Goal: Information Seeking & Learning: Learn about a topic

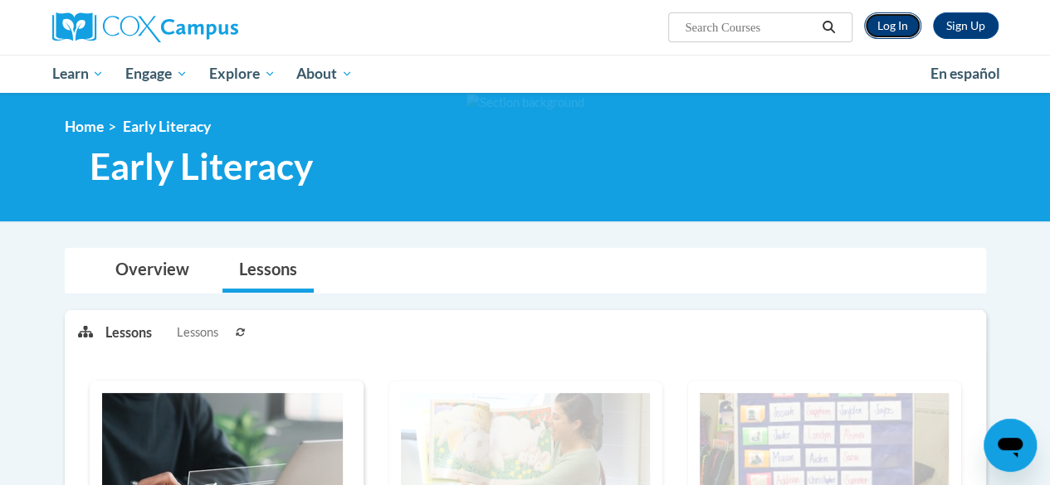
click at [893, 18] on link "Log In" at bounding box center [892, 25] width 57 height 27
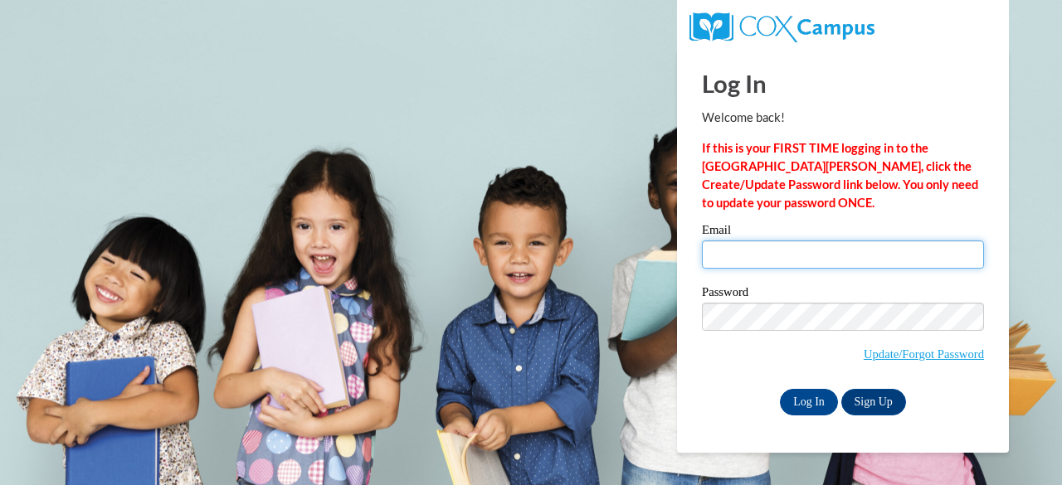
click at [785, 265] on input "Email" at bounding box center [843, 255] width 282 height 28
type input "paige.maccudden@muskegonorway.org"
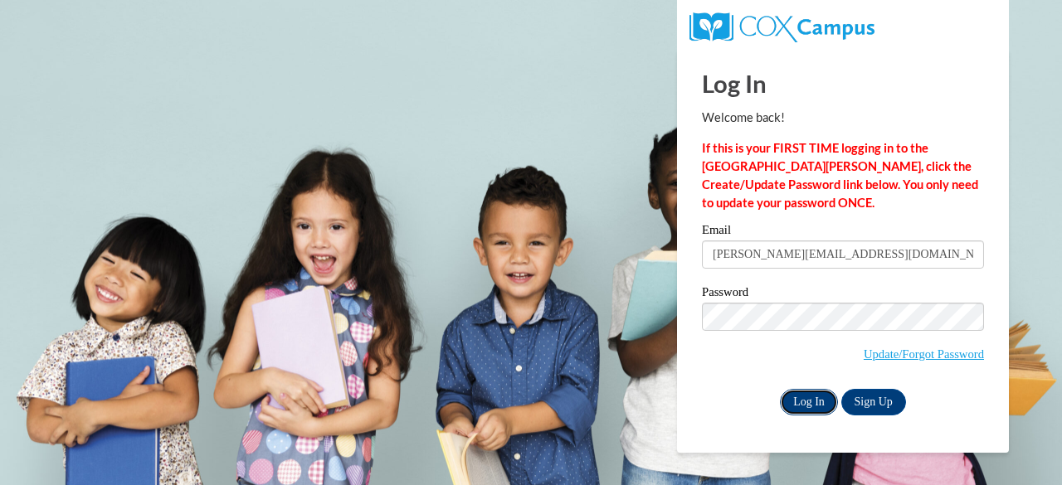
click at [803, 408] on input "Log In" at bounding box center [809, 402] width 58 height 27
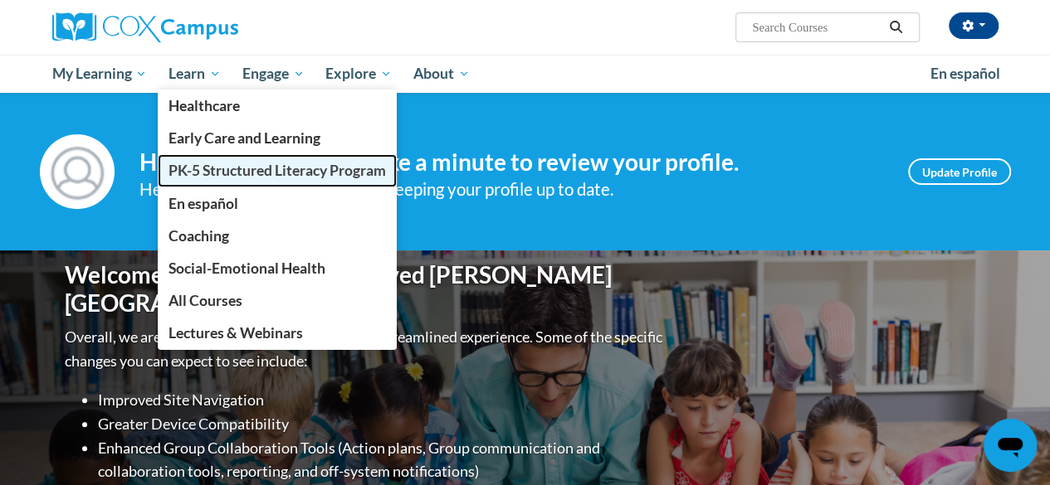
click at [241, 173] on span "PK-5 Structured Literacy Program" at bounding box center [276, 170] width 217 height 17
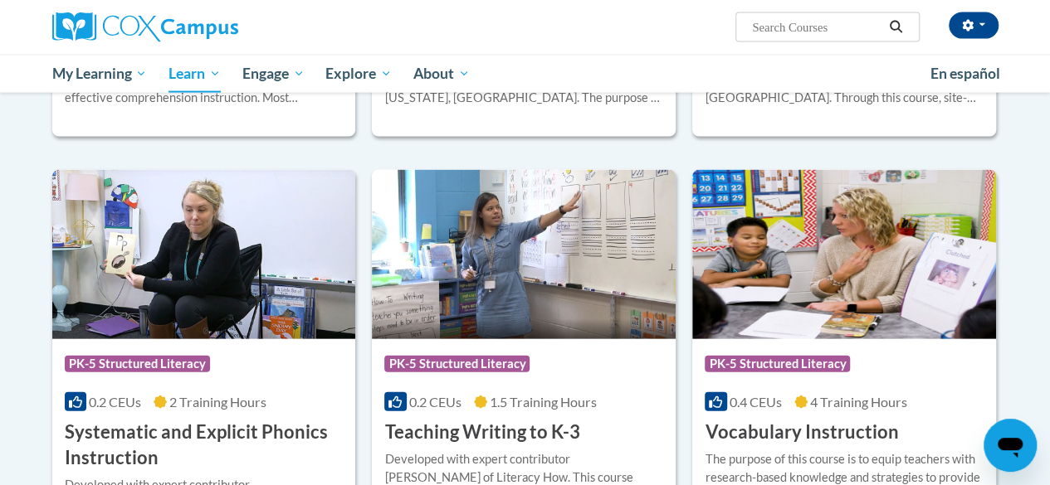
scroll to position [1822, 0]
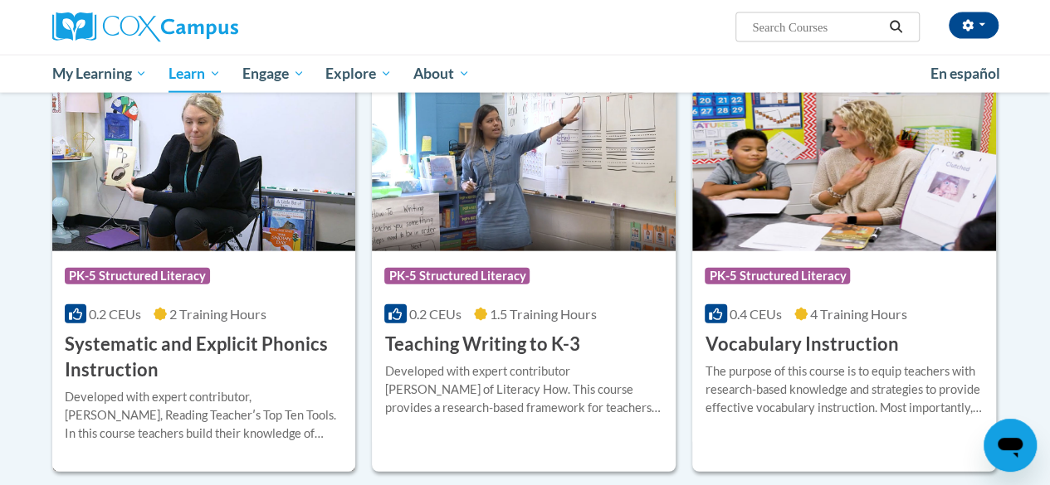
click at [123, 190] on img at bounding box center [204, 166] width 304 height 169
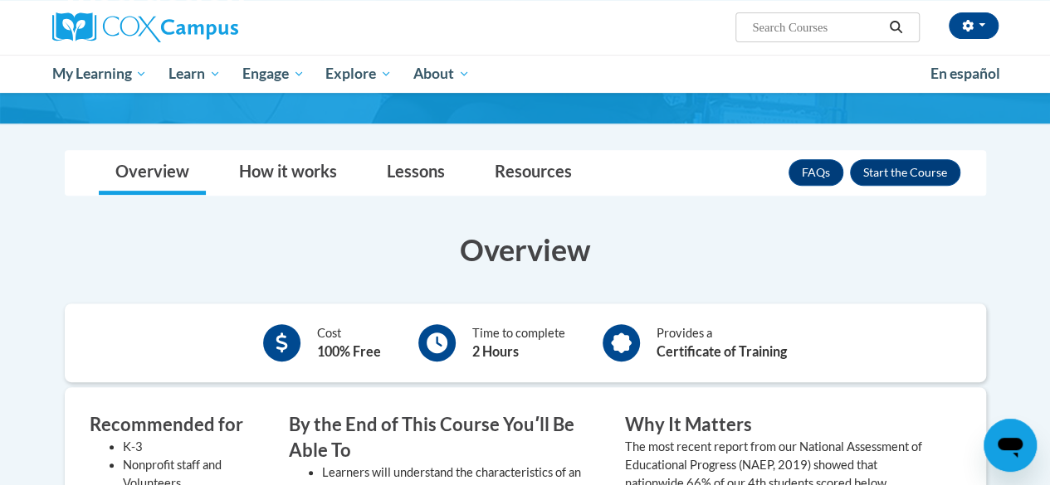
scroll to position [251, 0]
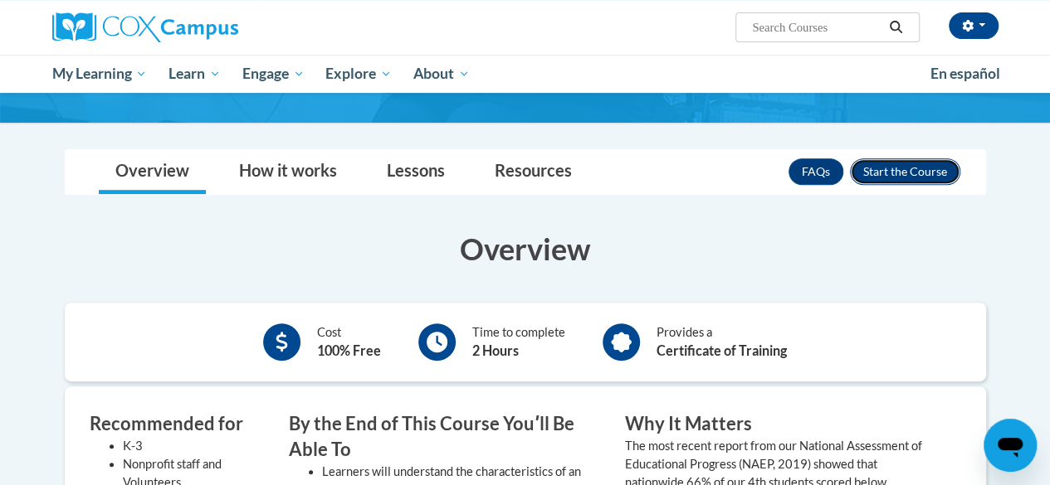
click at [929, 168] on button "Enroll" at bounding box center [905, 172] width 110 height 27
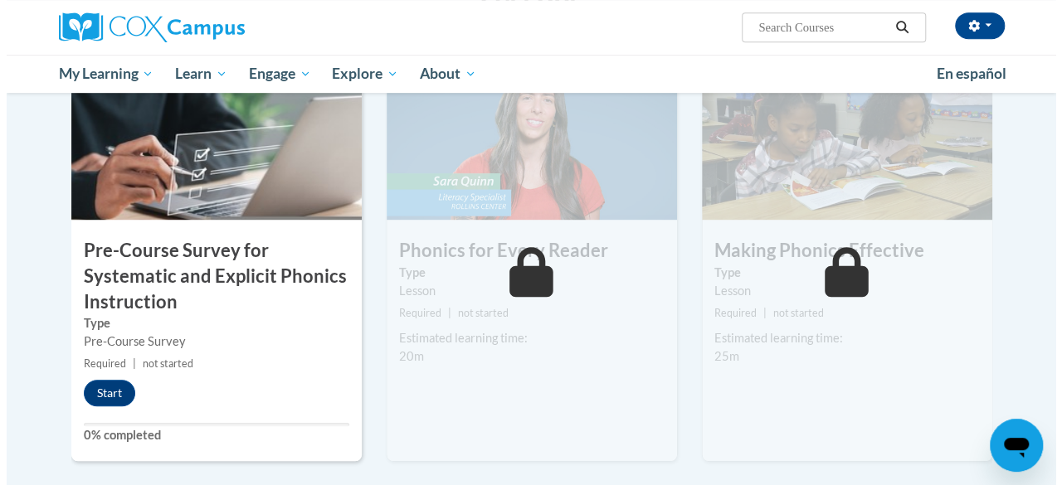
scroll to position [425, 0]
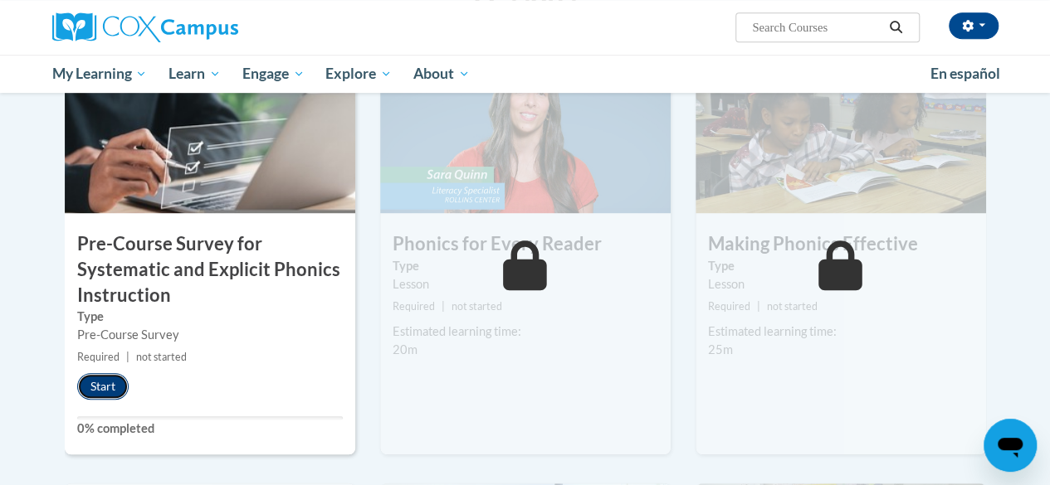
click at [109, 386] on button "Start" at bounding box center [102, 386] width 51 height 27
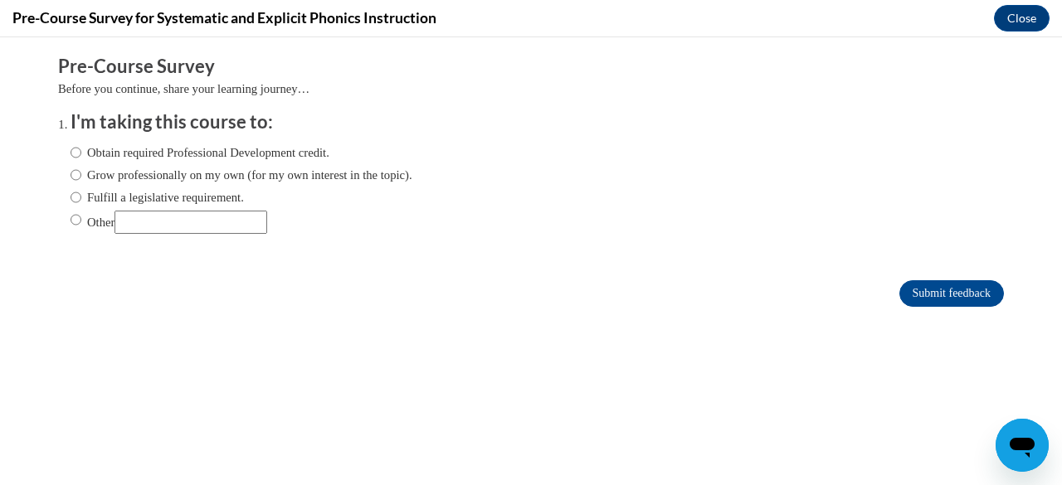
scroll to position [0, 0]
click at [71, 157] on input "Obtain required Professional Development credit." at bounding box center [76, 153] width 11 height 18
radio input "true"
click at [929, 299] on input "Submit feedback" at bounding box center [952, 294] width 105 height 27
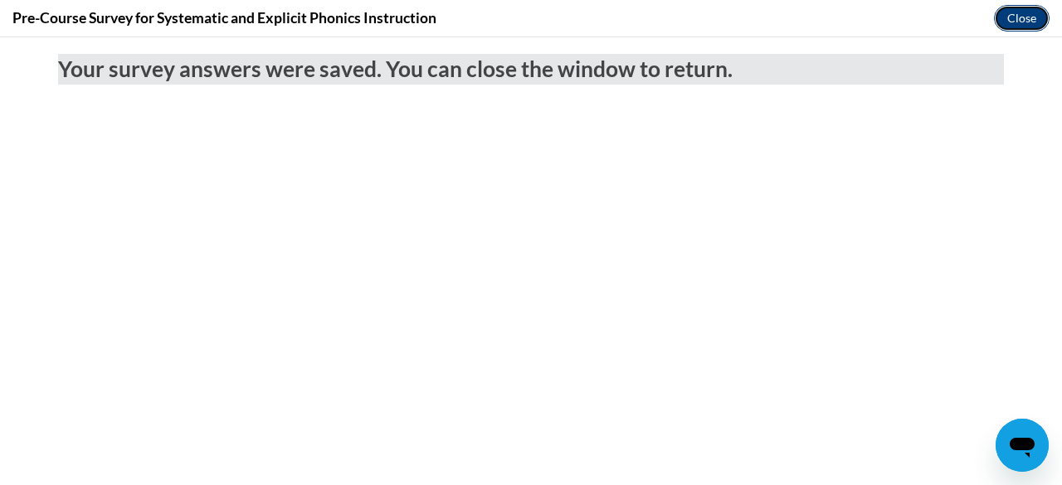
click at [1021, 12] on button "Close" at bounding box center [1022, 18] width 56 height 27
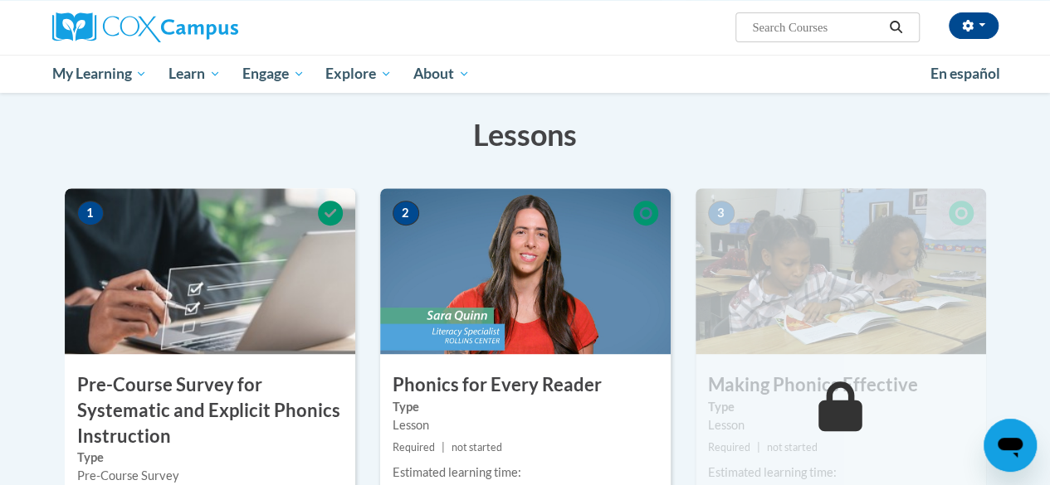
scroll to position [307, 0]
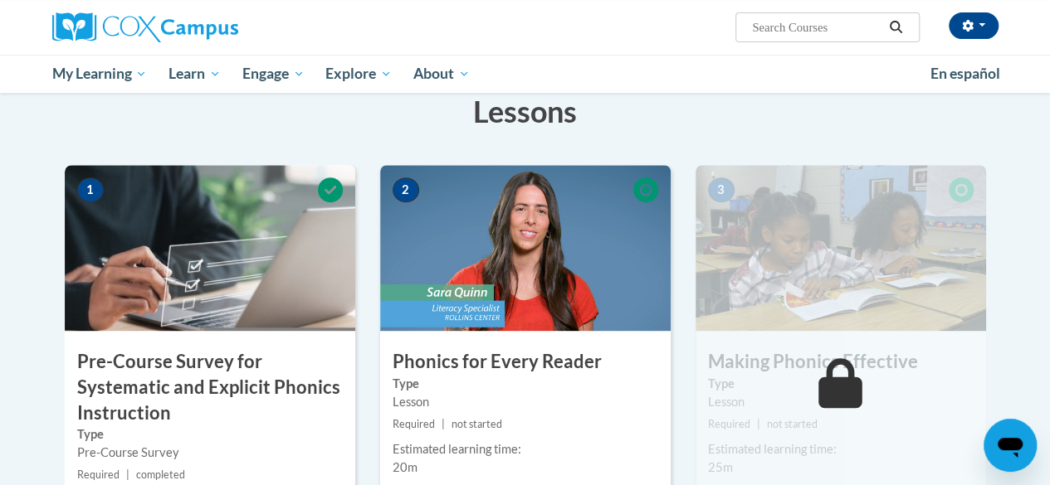
click at [530, 295] on img at bounding box center [525, 248] width 290 height 166
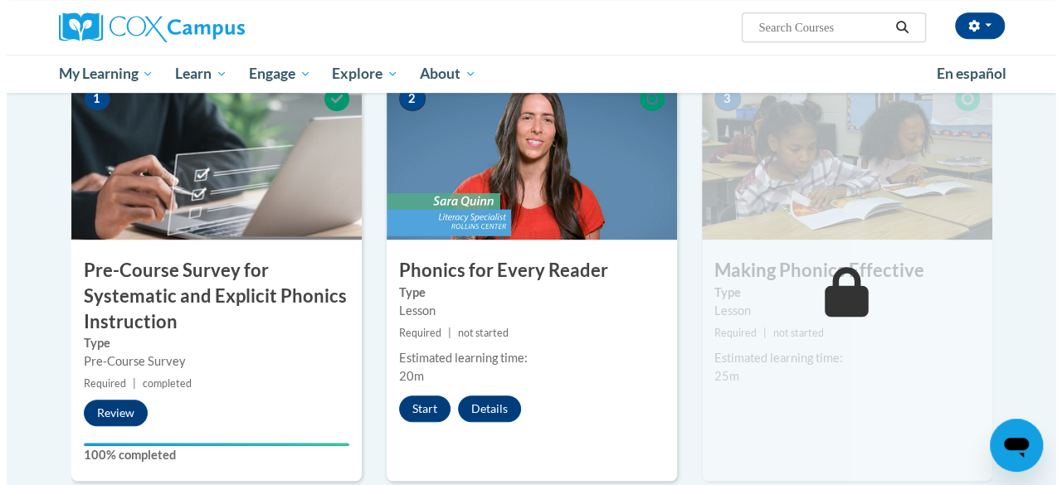
scroll to position [399, 0]
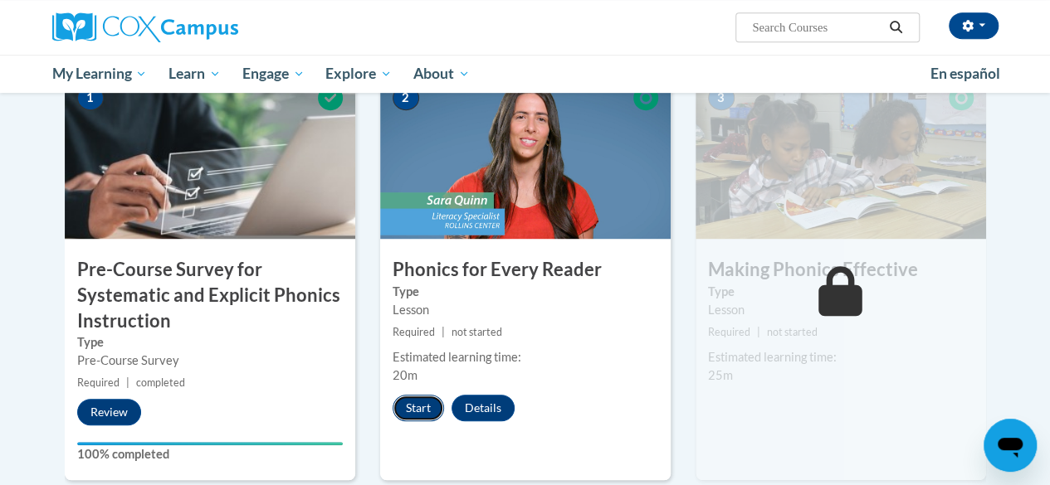
click at [418, 411] on button "Start" at bounding box center [418, 408] width 51 height 27
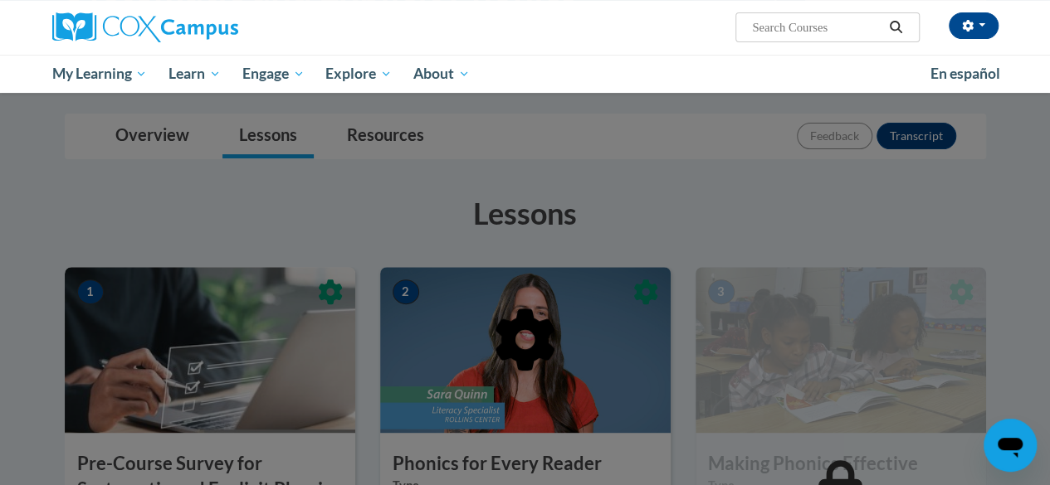
scroll to position [0, 0]
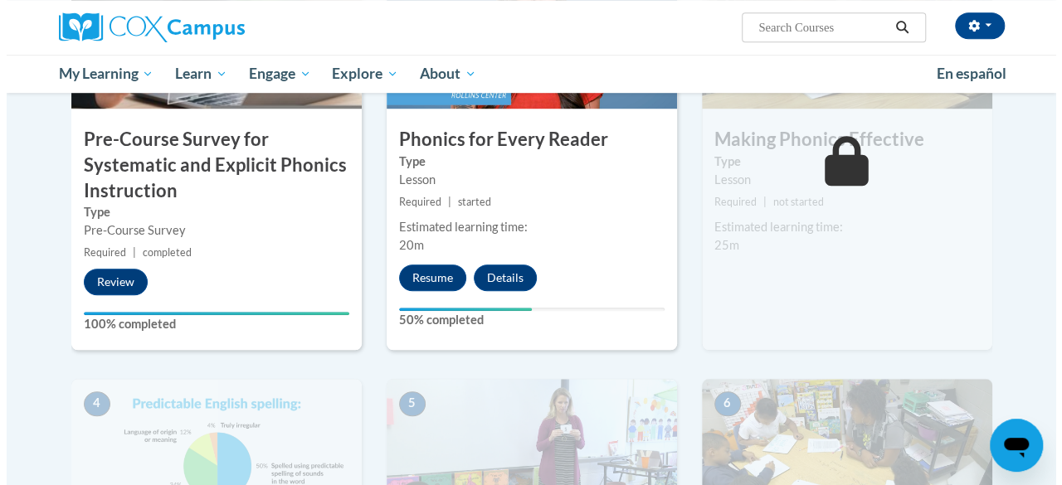
scroll to position [471, 0]
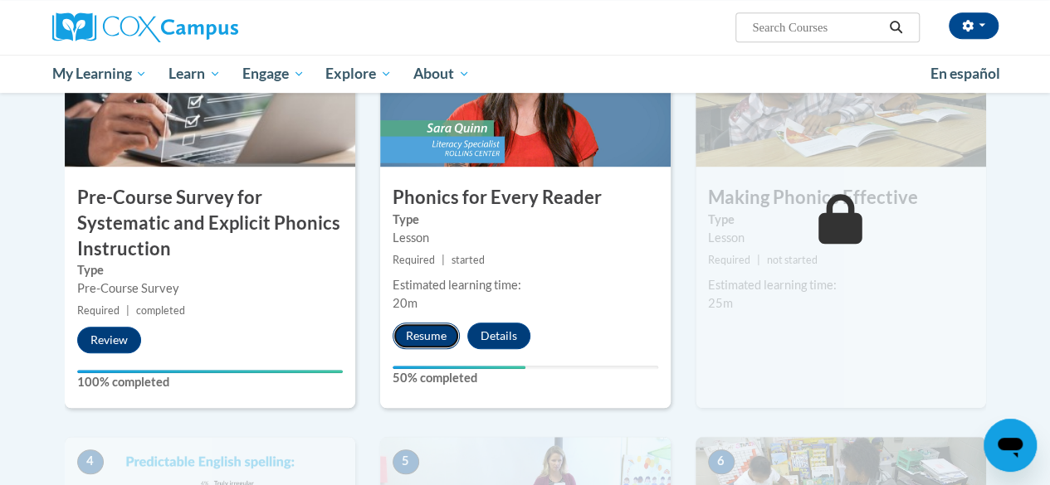
click at [422, 331] on button "Resume" at bounding box center [426, 336] width 67 height 27
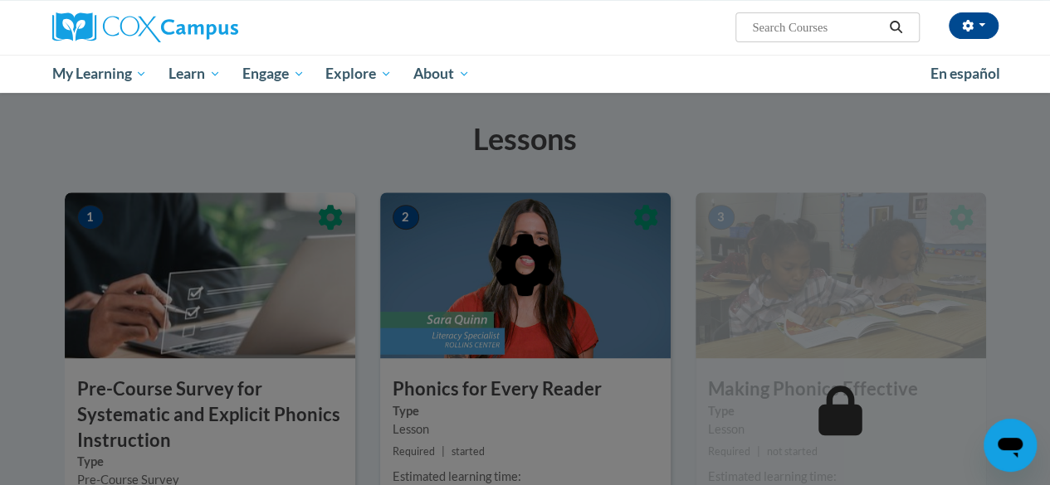
scroll to position [0, 0]
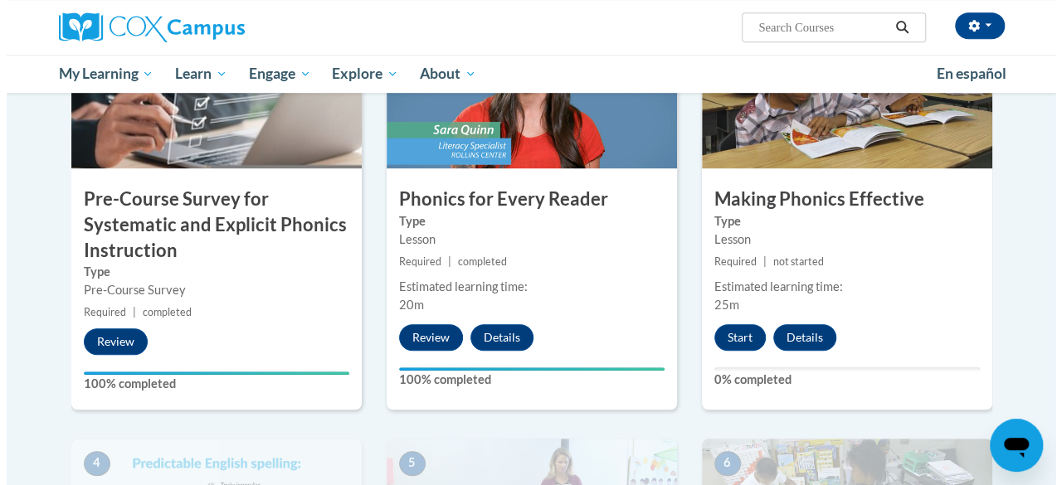
scroll to position [471, 0]
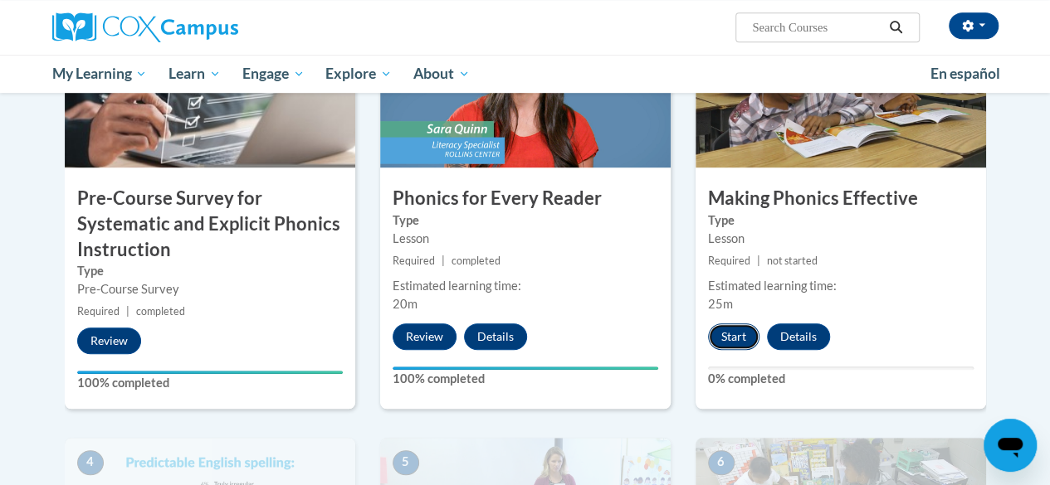
click at [746, 335] on button "Start" at bounding box center [733, 337] width 51 height 27
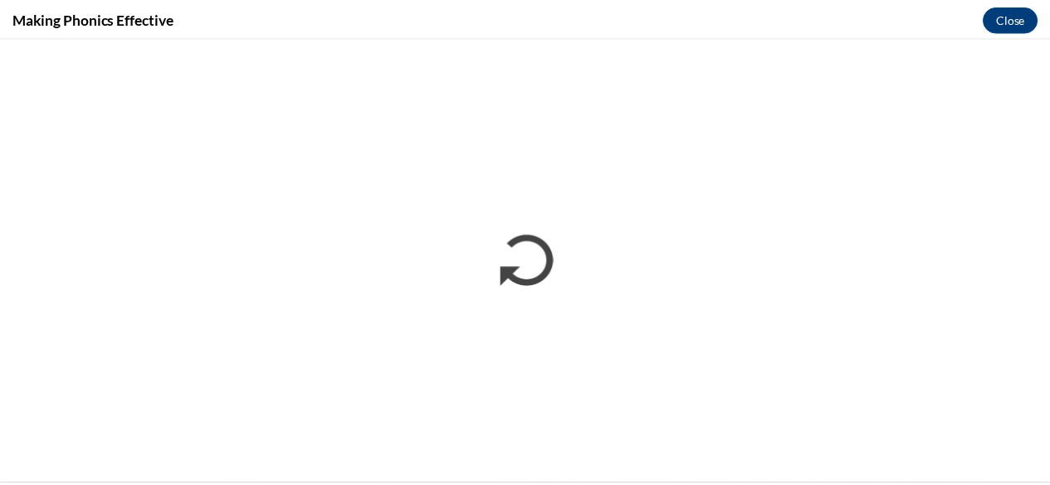
scroll to position [0, 0]
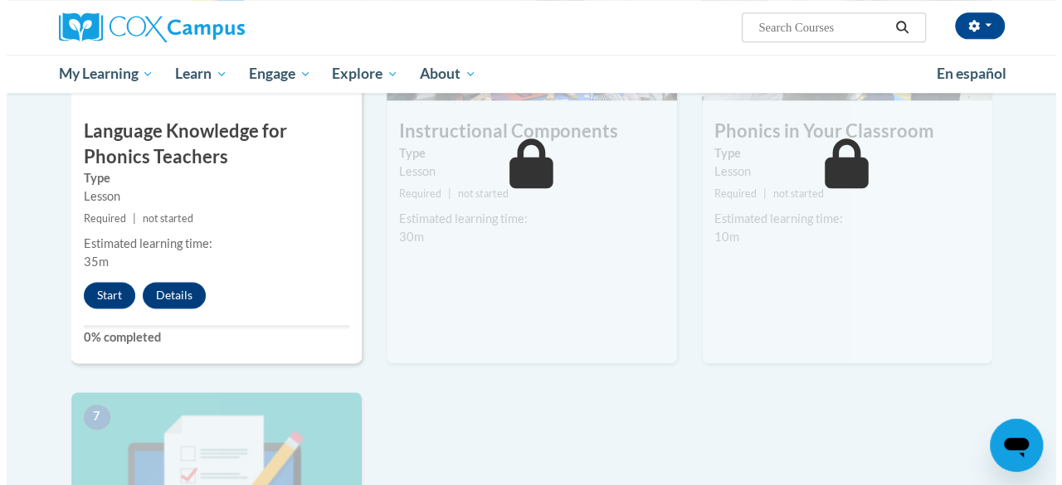
scroll to position [971, 0]
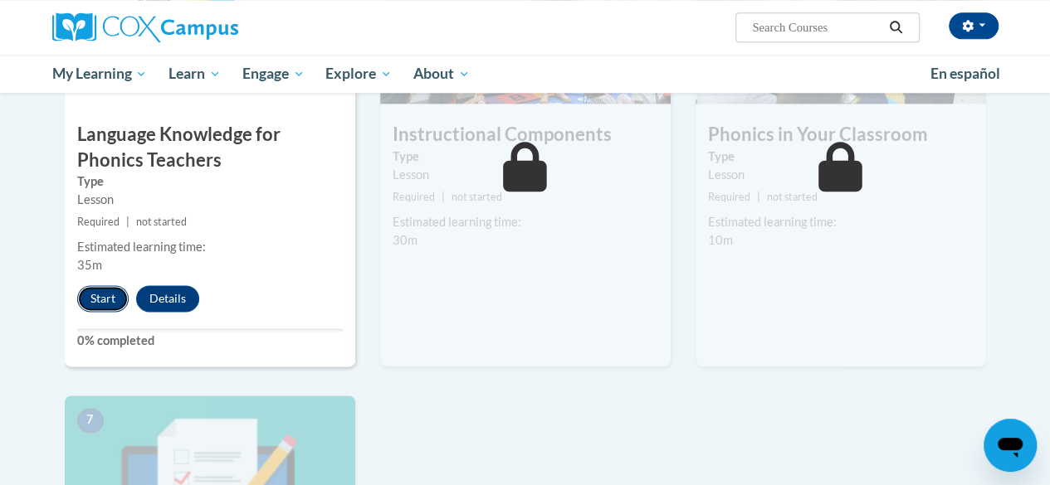
click at [98, 300] on button "Start" at bounding box center [102, 298] width 51 height 27
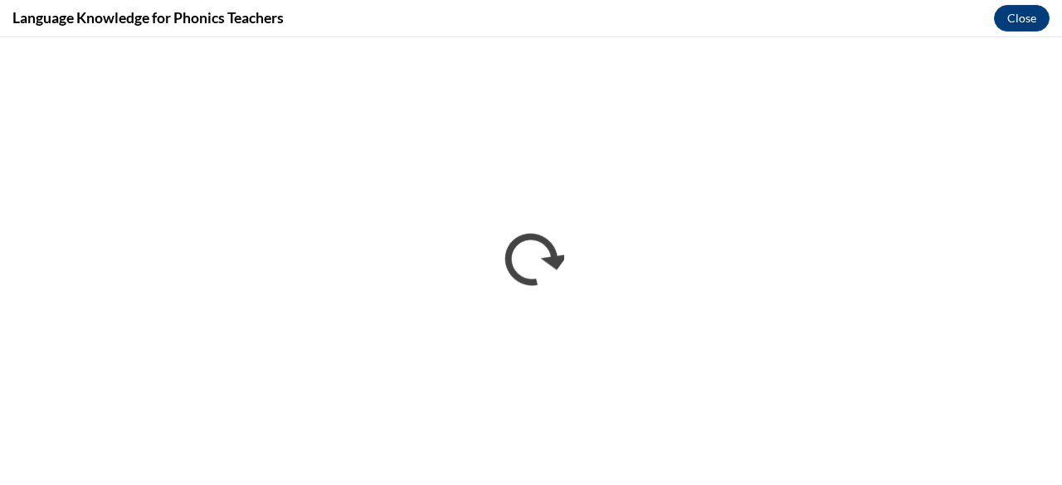
scroll to position [0, 0]
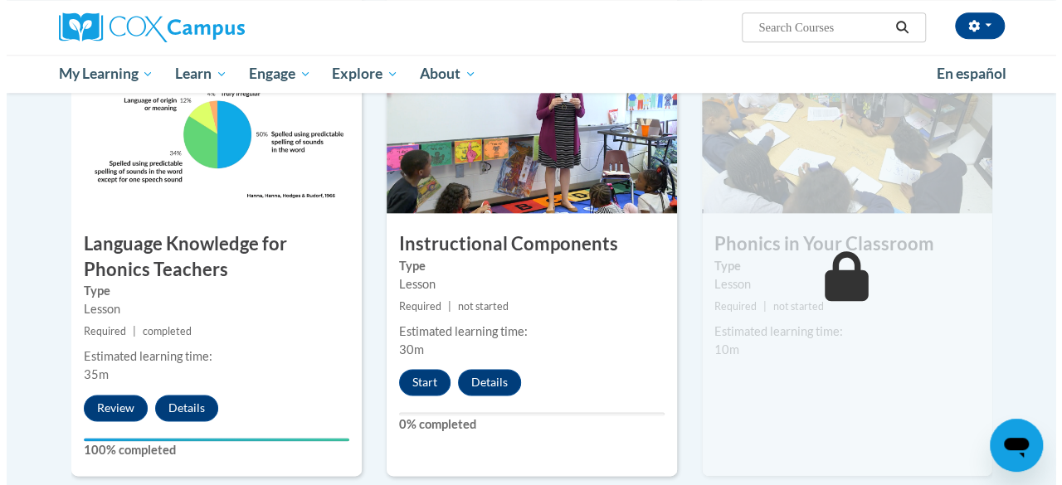
scroll to position [862, 0]
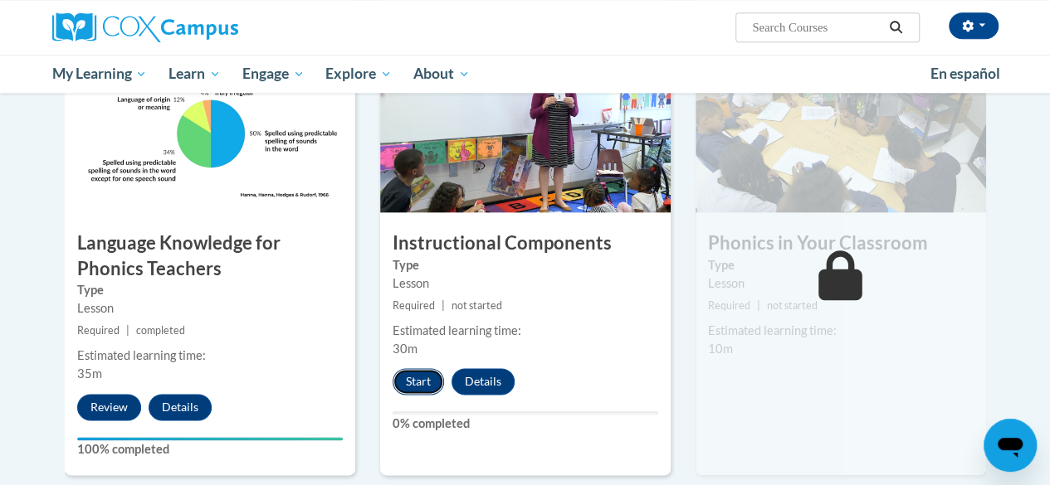
click at [418, 384] on button "Start" at bounding box center [418, 381] width 51 height 27
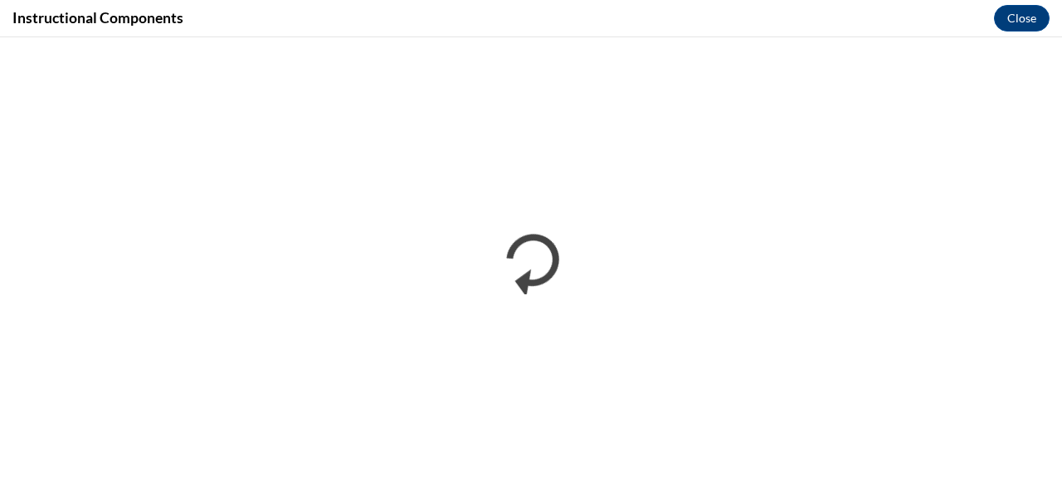
scroll to position [0, 0]
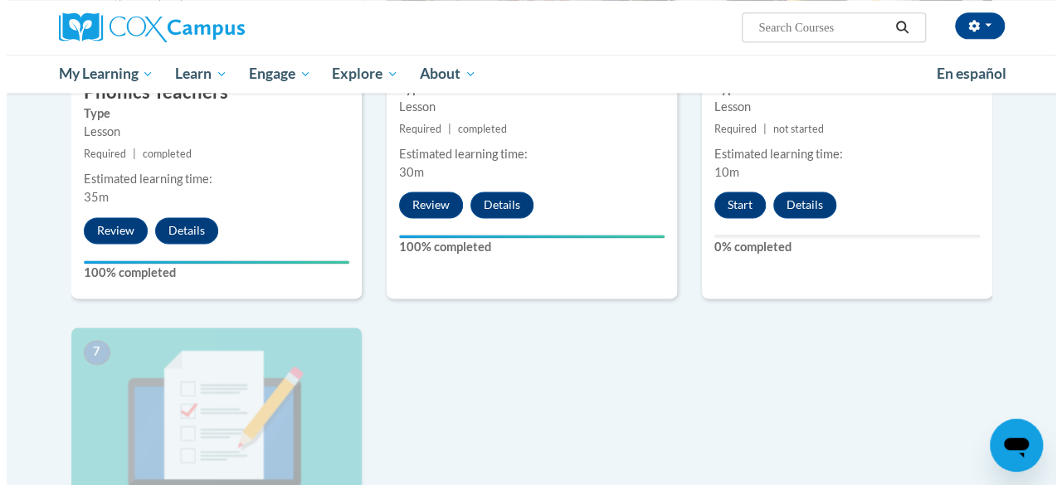
scroll to position [1040, 0]
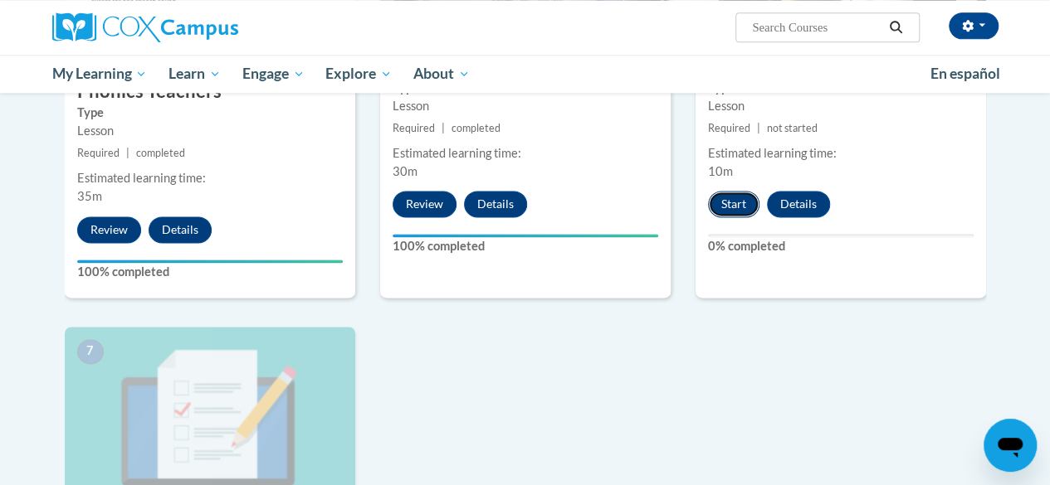
click at [724, 198] on button "Start" at bounding box center [733, 204] width 51 height 27
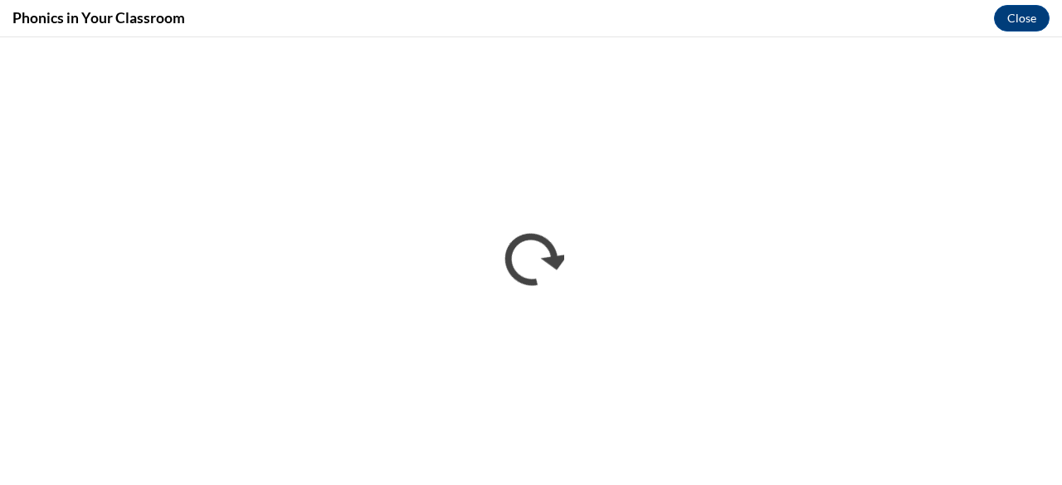
scroll to position [0, 0]
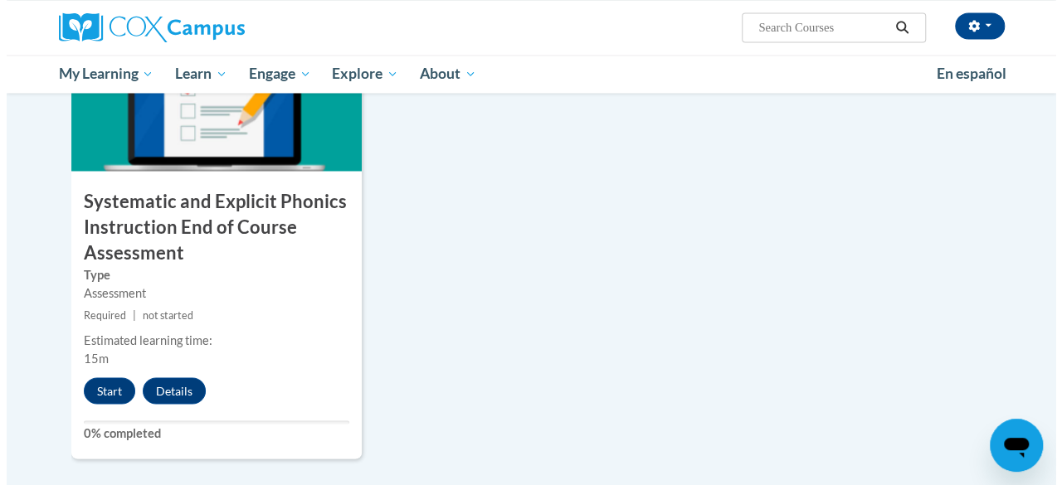
scroll to position [1363, 0]
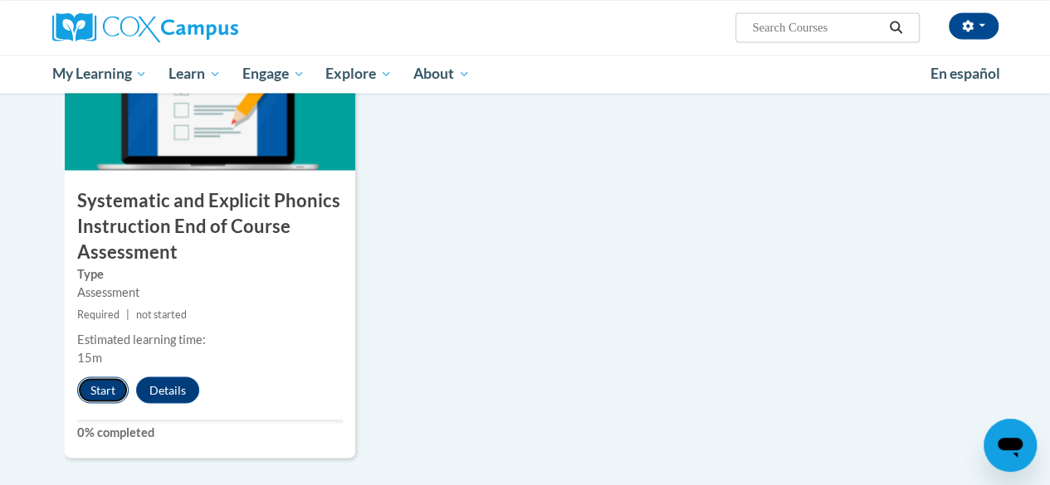
click at [103, 389] on button "Start" at bounding box center [102, 390] width 51 height 27
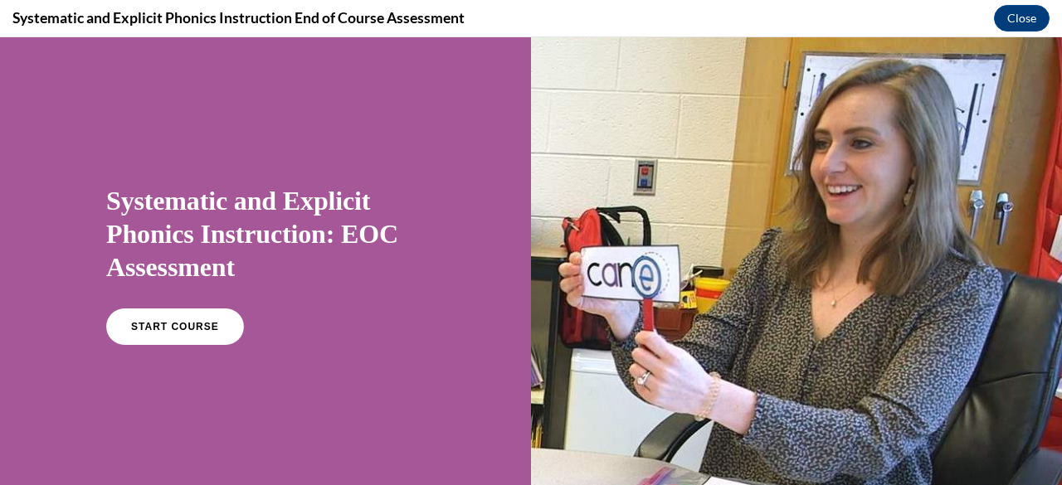
scroll to position [0, 0]
click at [140, 328] on span "START COURSE" at bounding box center [175, 327] width 92 height 12
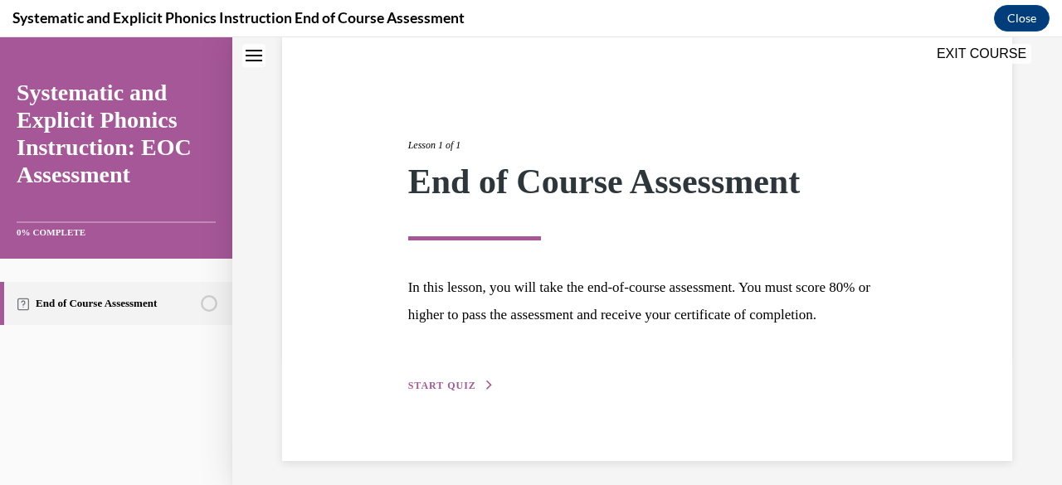
scroll to position [166, 0]
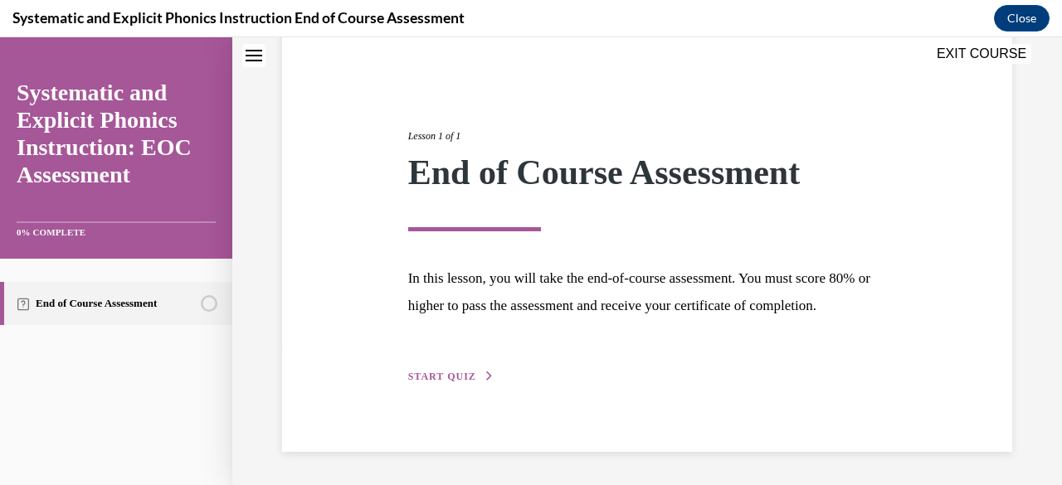
click at [468, 373] on span "START QUIZ" at bounding box center [442, 377] width 68 height 12
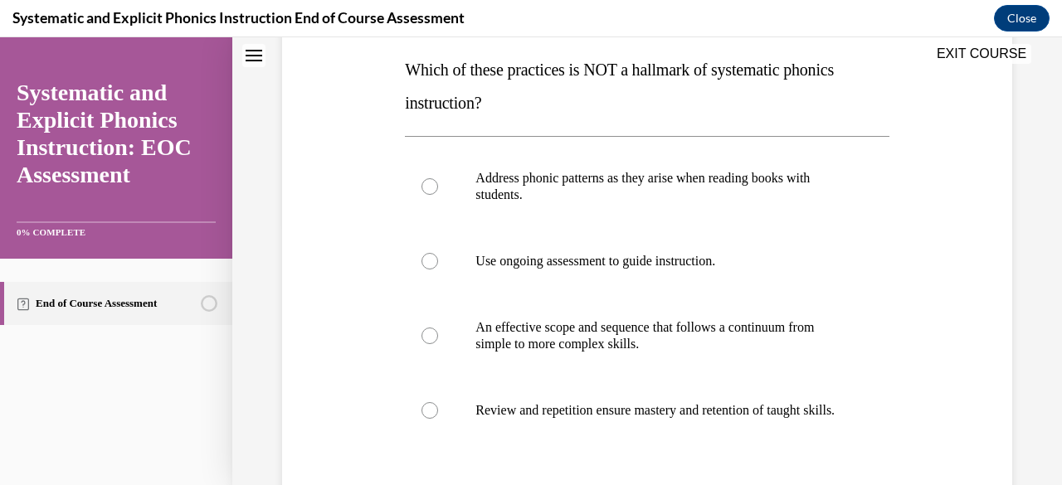
scroll to position [264, 0]
click at [704, 194] on p "Address phonic patterns as they arise when reading books with students." at bounding box center [662, 185] width 372 height 33
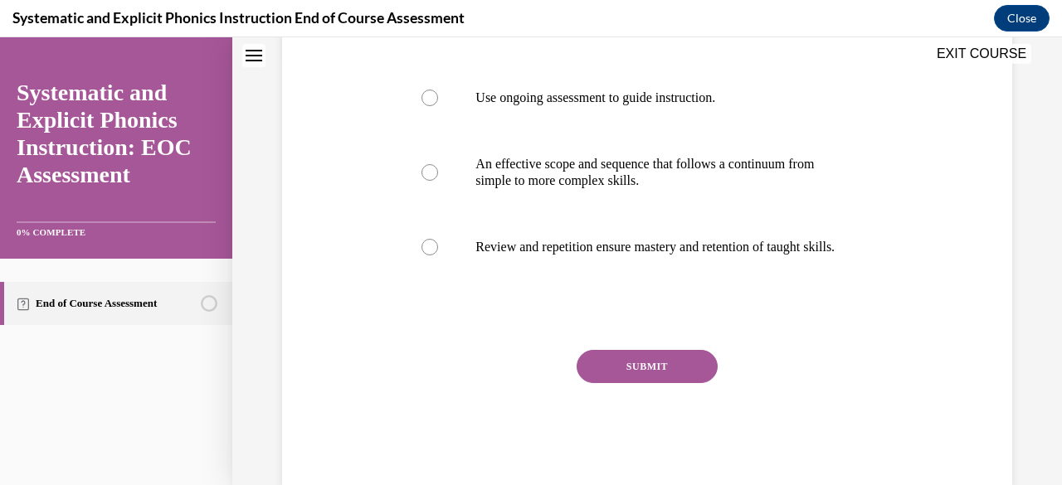
click at [645, 383] on button "SUBMIT" at bounding box center [647, 366] width 141 height 33
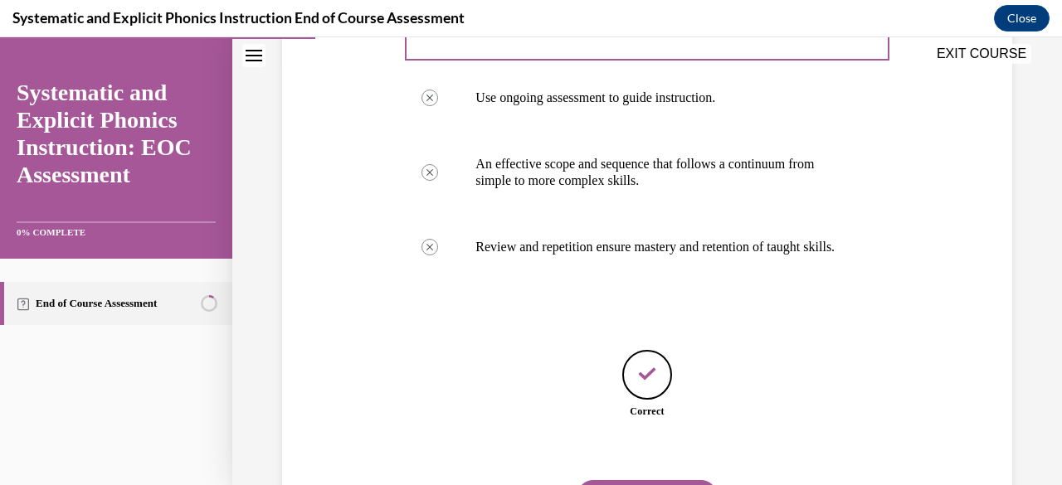
scroll to position [529, 0]
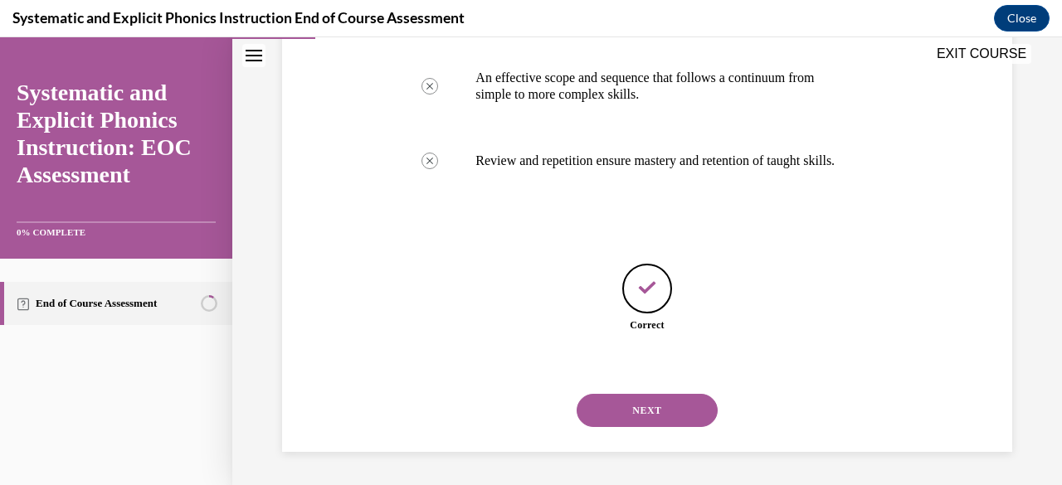
click at [626, 416] on button "NEXT" at bounding box center [647, 410] width 141 height 33
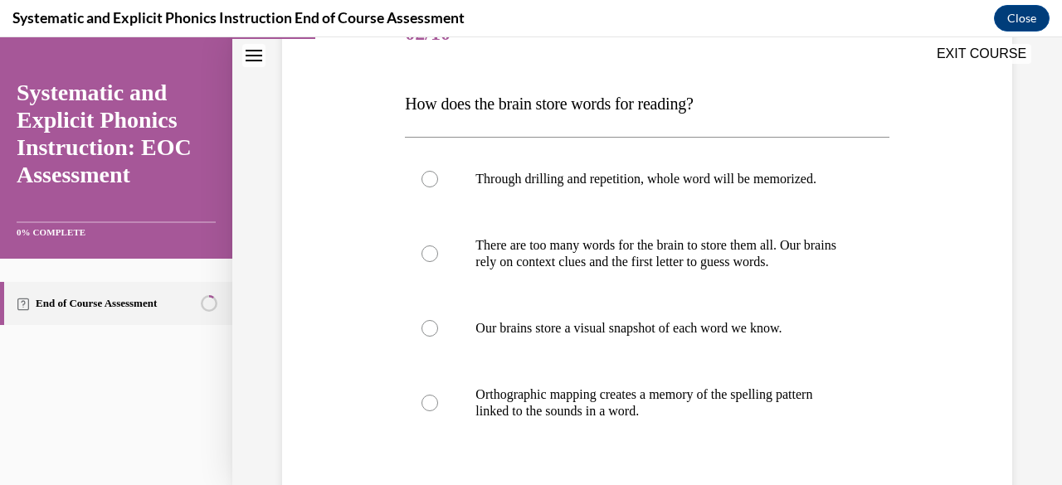
scroll to position [230, 0]
click at [722, 391] on p "Orthographic mapping creates a memory of the spelling pattern linked to the sou…" at bounding box center [662, 402] width 372 height 33
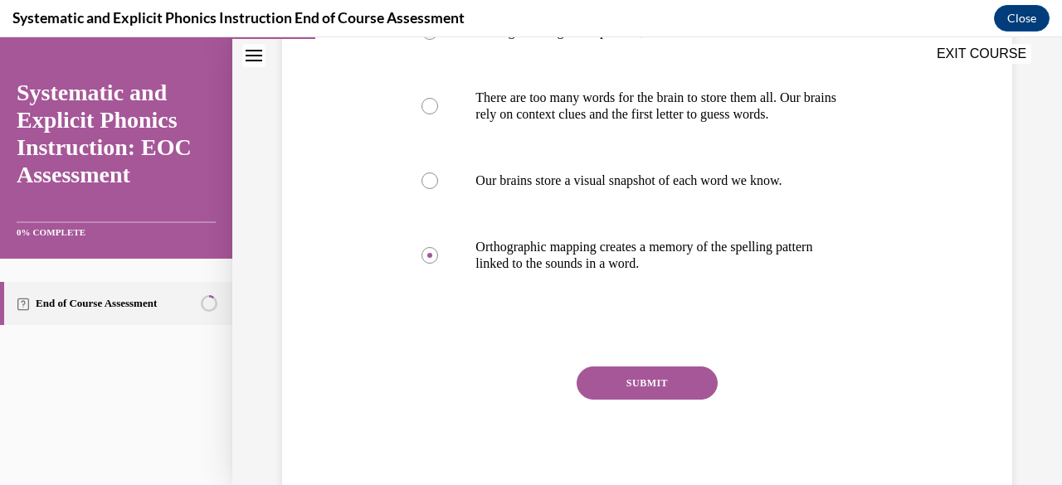
click at [659, 383] on button "SUBMIT" at bounding box center [647, 383] width 141 height 33
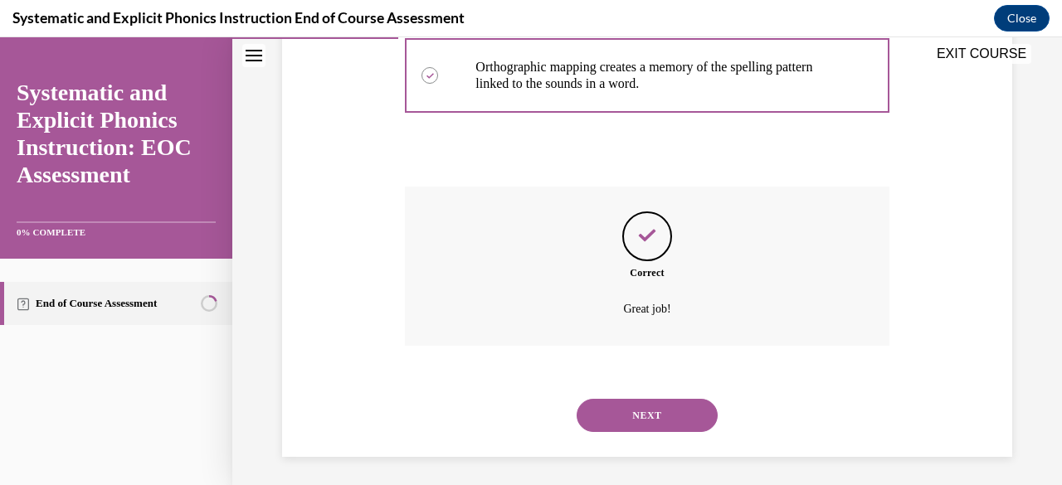
click at [657, 407] on button "NEXT" at bounding box center [647, 415] width 141 height 33
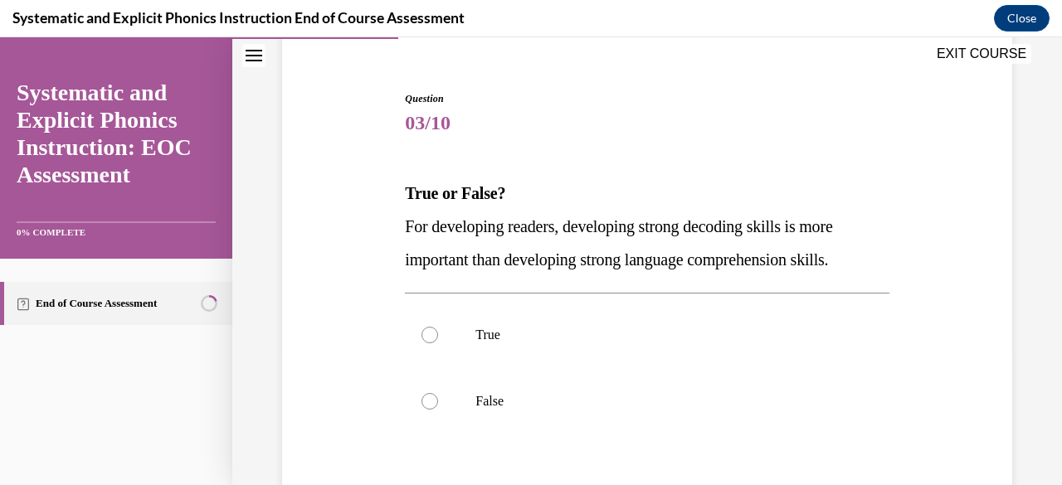
scroll to position [145, 0]
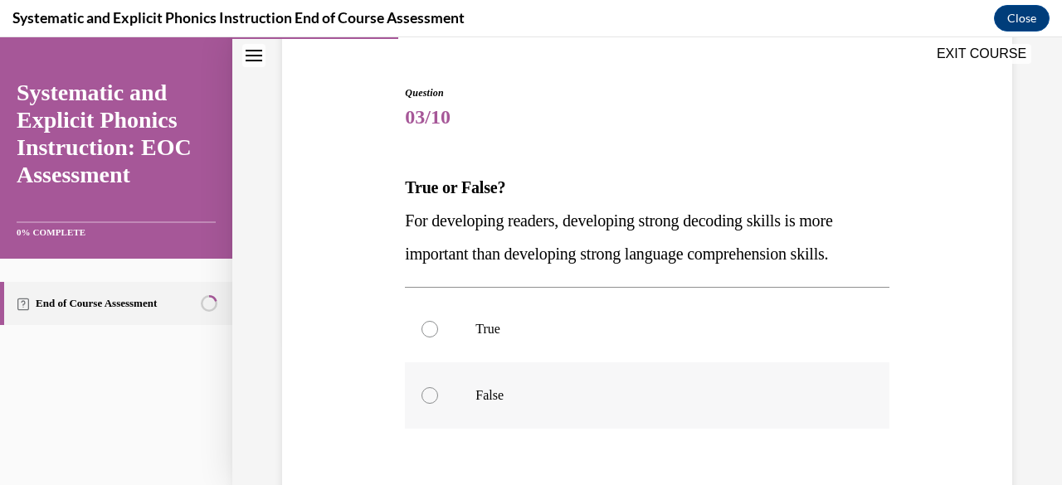
click at [590, 389] on p "False" at bounding box center [662, 396] width 372 height 17
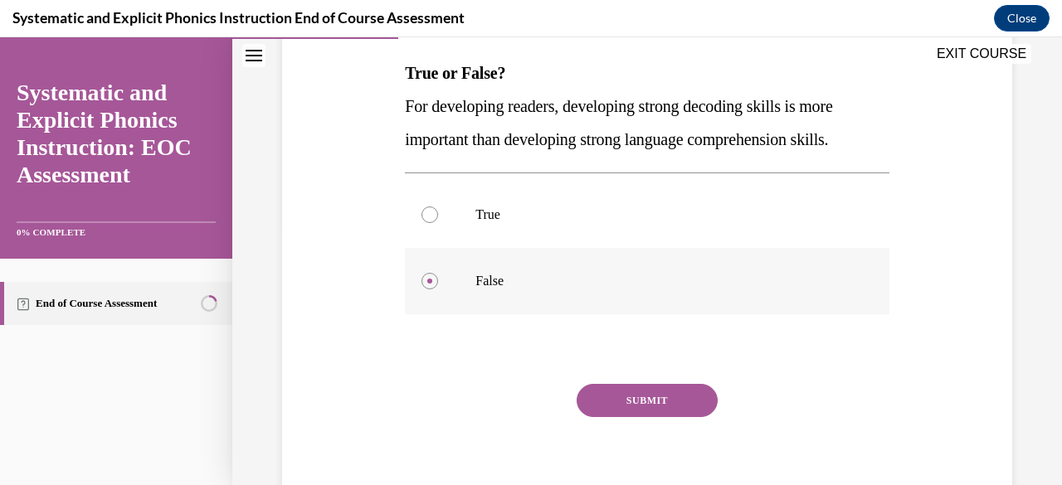
scroll to position [277, 0]
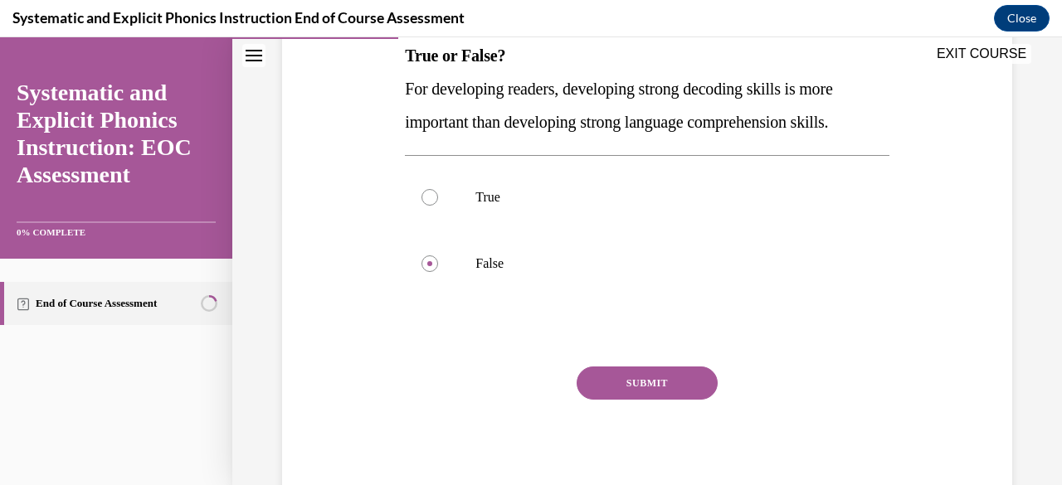
click at [634, 389] on button "SUBMIT" at bounding box center [647, 383] width 141 height 33
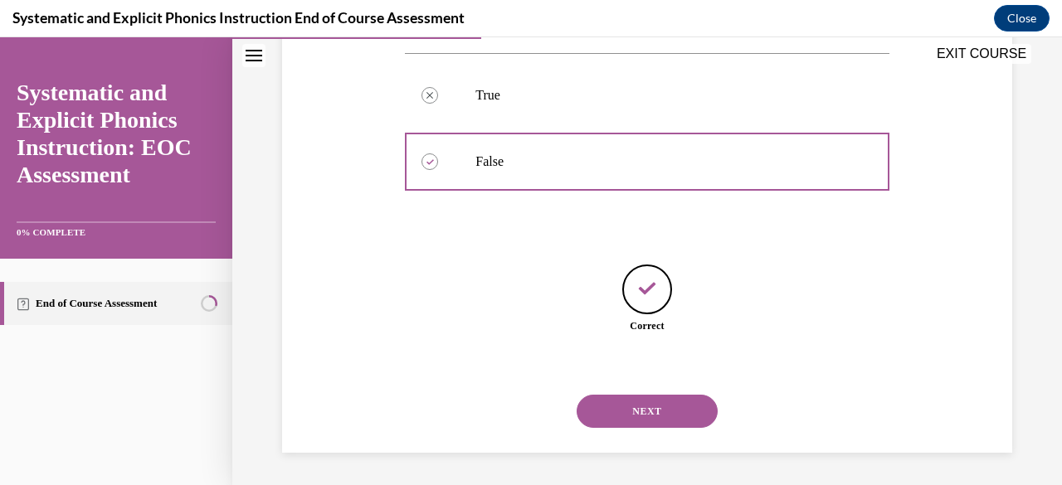
click at [639, 395] on button "NEXT" at bounding box center [647, 411] width 141 height 33
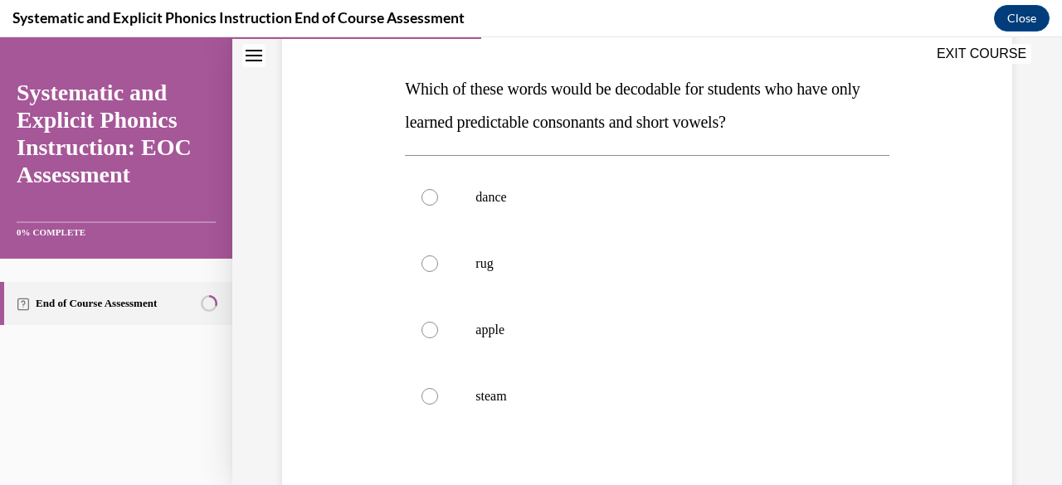
scroll to position [201, 0]
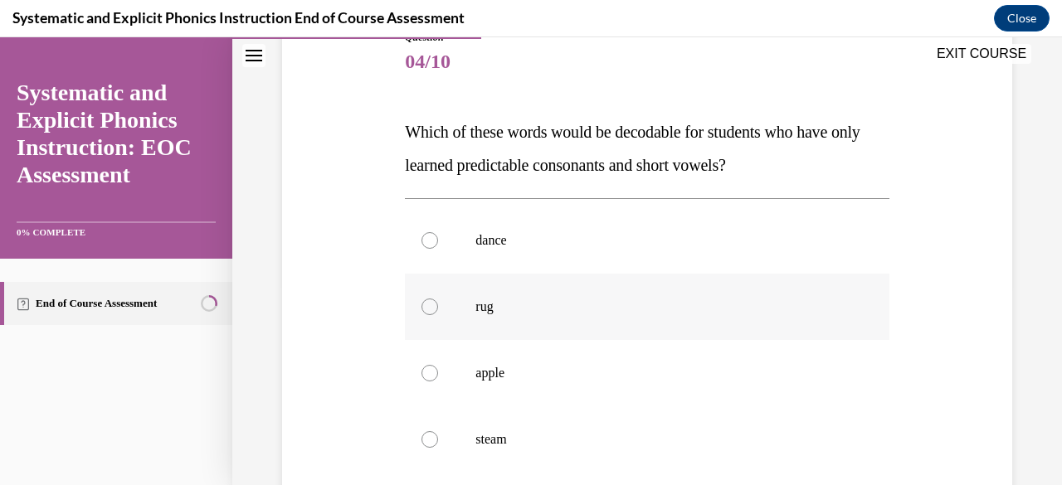
click at [727, 293] on div at bounding box center [647, 307] width 484 height 66
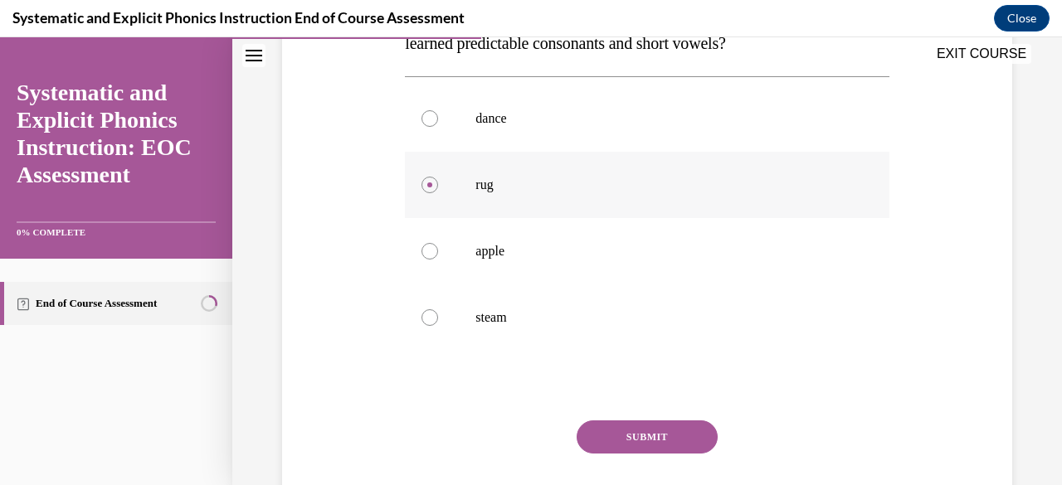
scroll to position [324, 0]
click at [671, 434] on button "SUBMIT" at bounding box center [647, 436] width 141 height 33
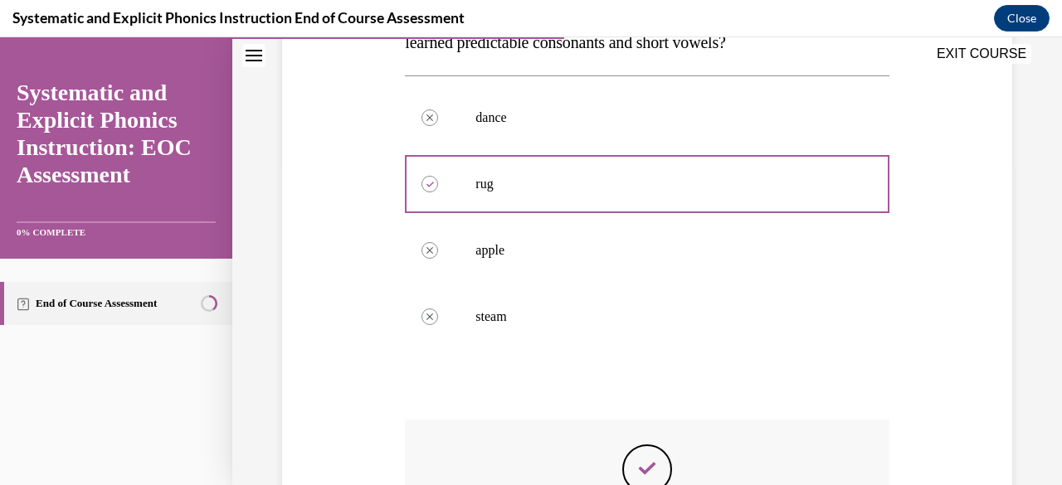
scroll to position [561, 0]
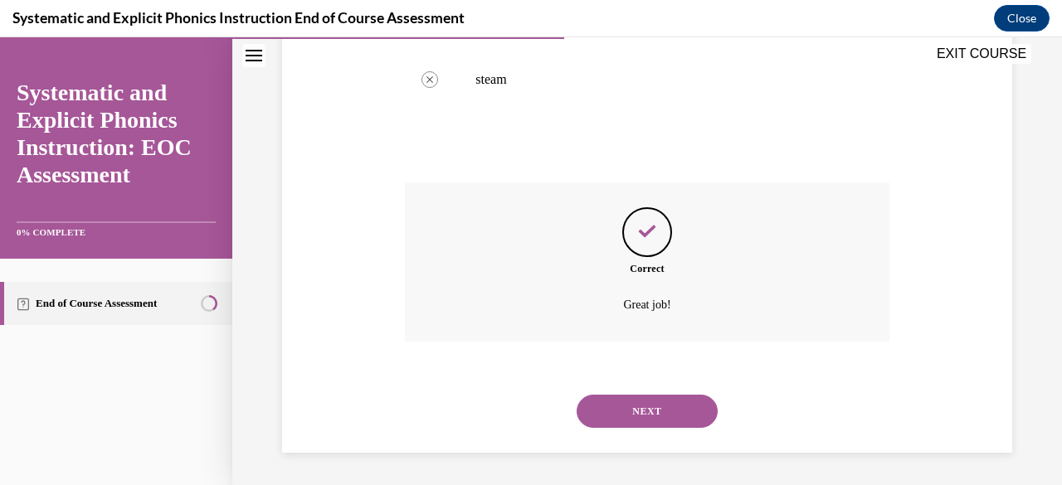
click at [642, 412] on button "NEXT" at bounding box center [647, 411] width 141 height 33
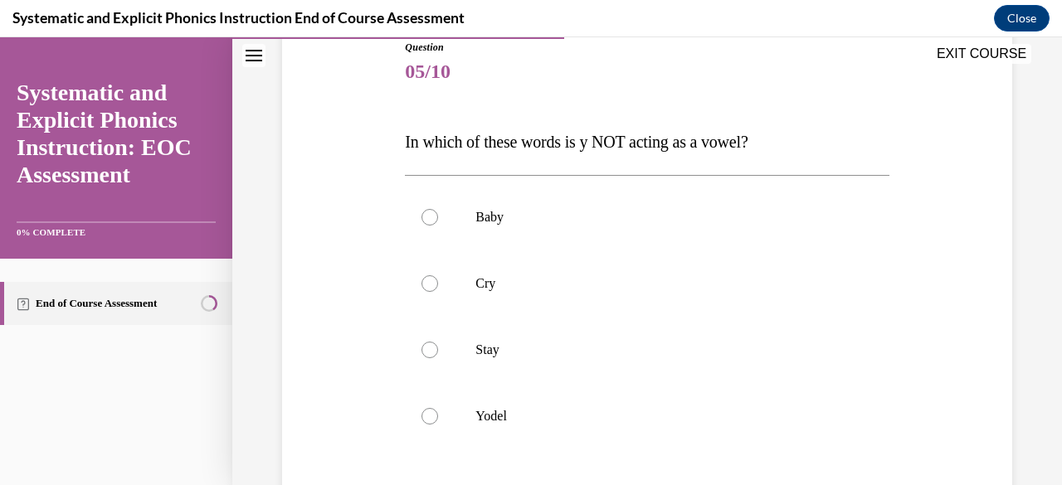
scroll to position [223, 0]
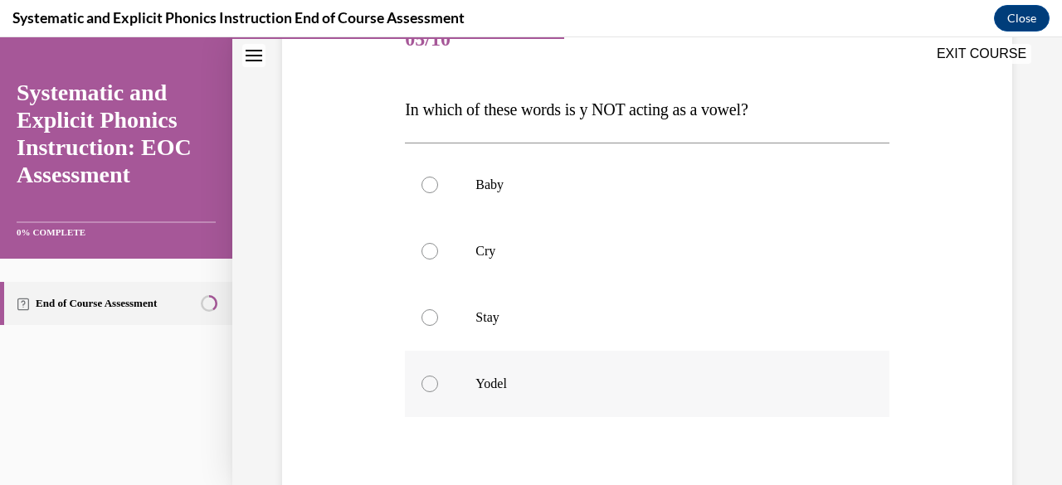
click at [541, 376] on p "Yodel" at bounding box center [662, 384] width 372 height 17
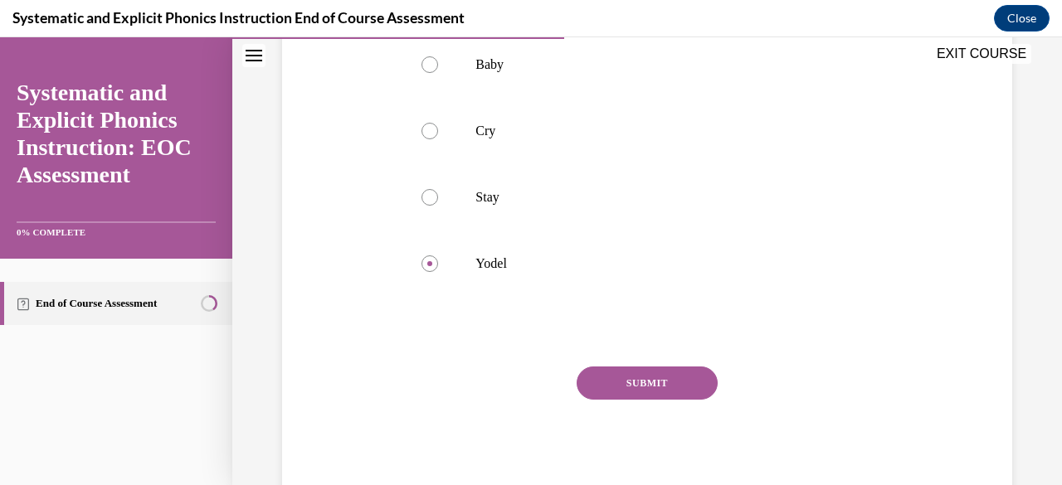
click at [612, 367] on button "SUBMIT" at bounding box center [647, 383] width 141 height 33
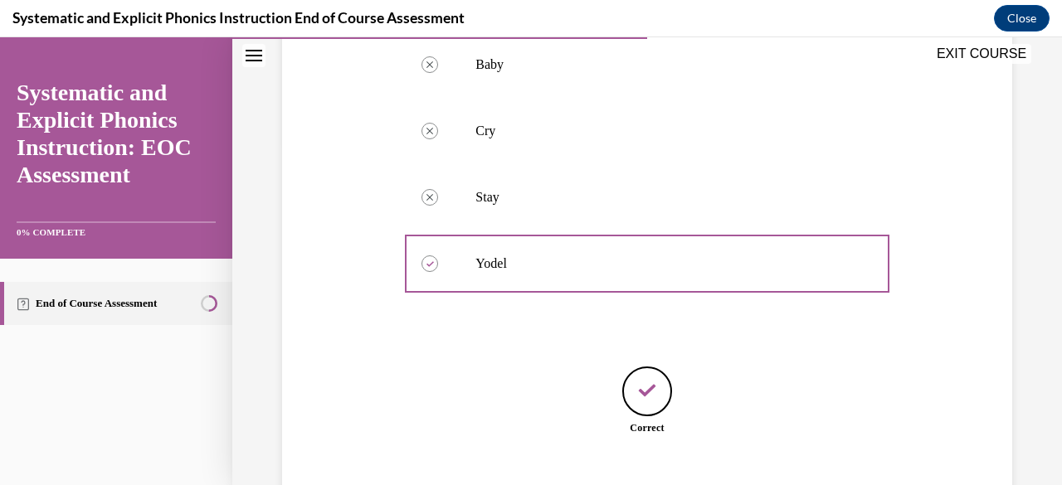
scroll to position [446, 0]
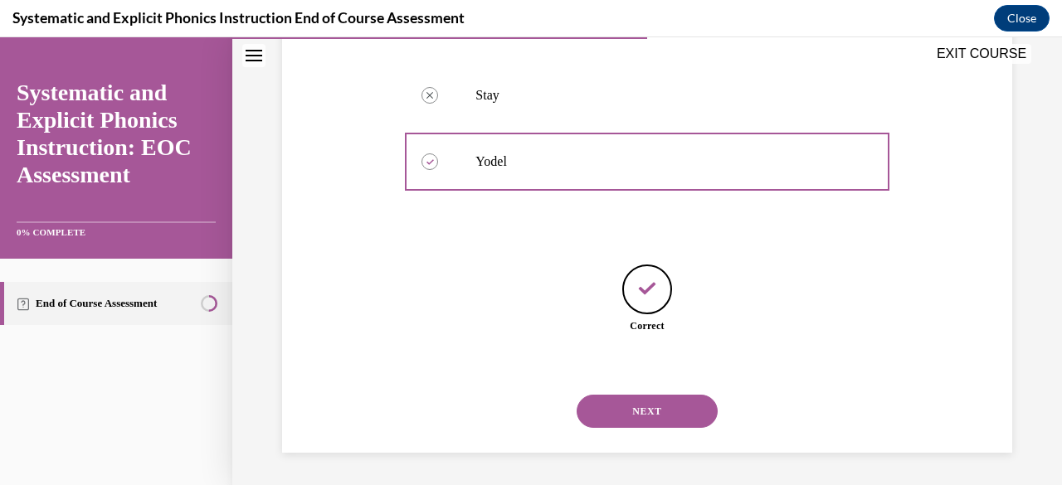
click at [649, 405] on button "NEXT" at bounding box center [647, 411] width 141 height 33
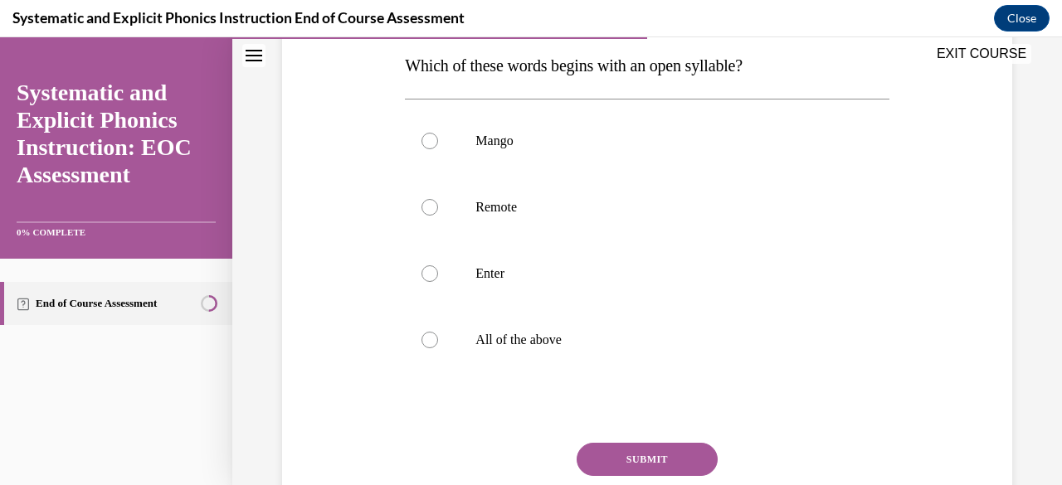
scroll to position [268, 0]
click at [582, 284] on div at bounding box center [647, 273] width 484 height 66
click at [549, 212] on p "Remote" at bounding box center [662, 206] width 372 height 17
click at [619, 461] on button "SUBMIT" at bounding box center [647, 458] width 141 height 33
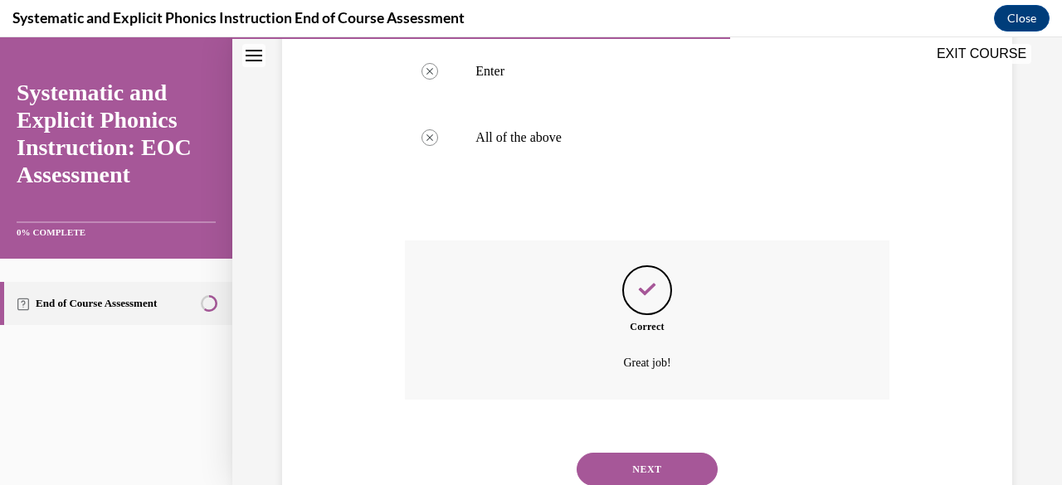
scroll to position [528, 0]
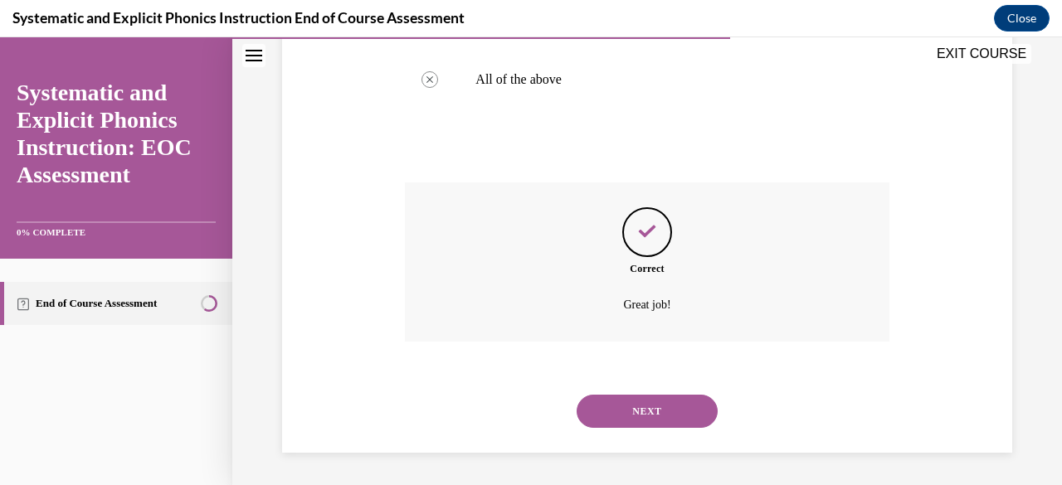
click at [656, 415] on button "NEXT" at bounding box center [647, 411] width 141 height 33
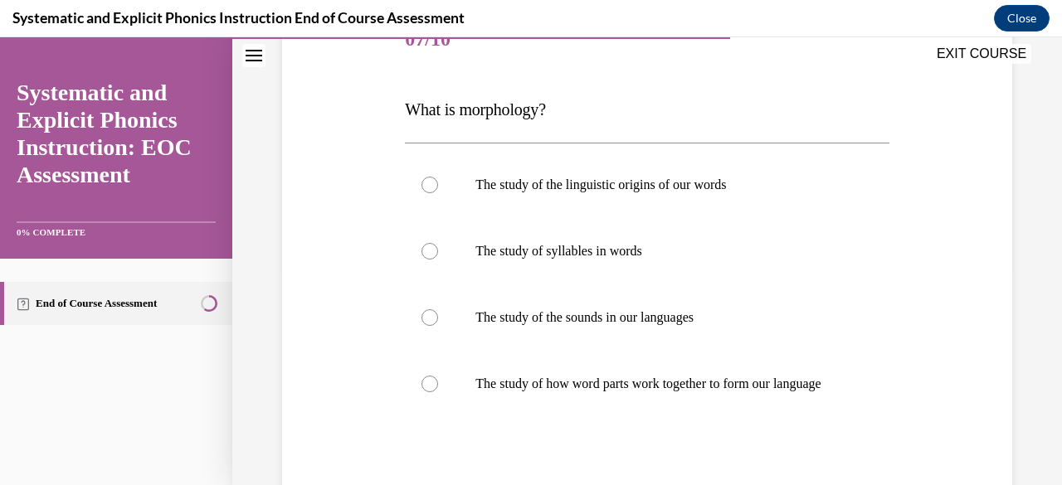
scroll to position [224, 0]
click at [590, 392] on p "The study of how word parts work together to form our language" at bounding box center [662, 383] width 372 height 17
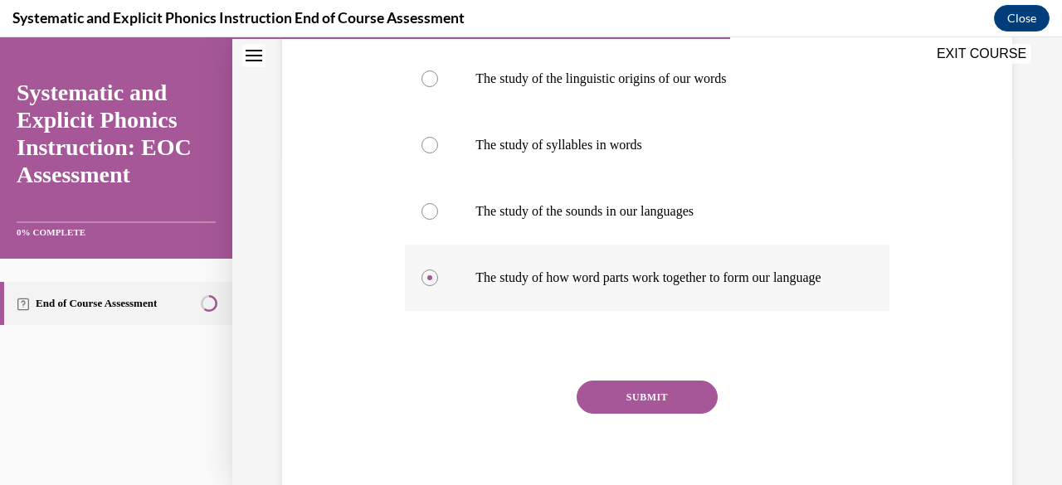
scroll to position [330, 0]
click at [616, 410] on button "SUBMIT" at bounding box center [647, 396] width 141 height 33
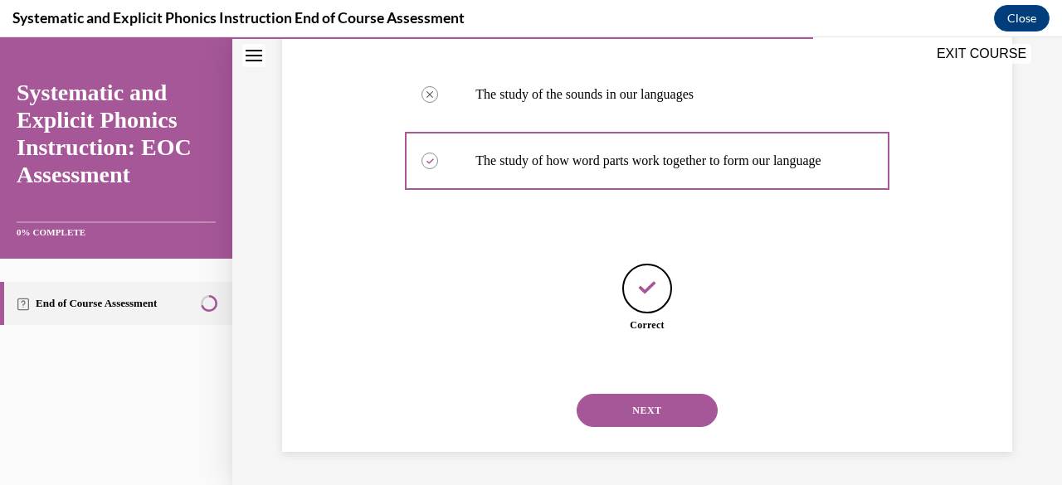
click at [641, 417] on button "NEXT" at bounding box center [647, 410] width 141 height 33
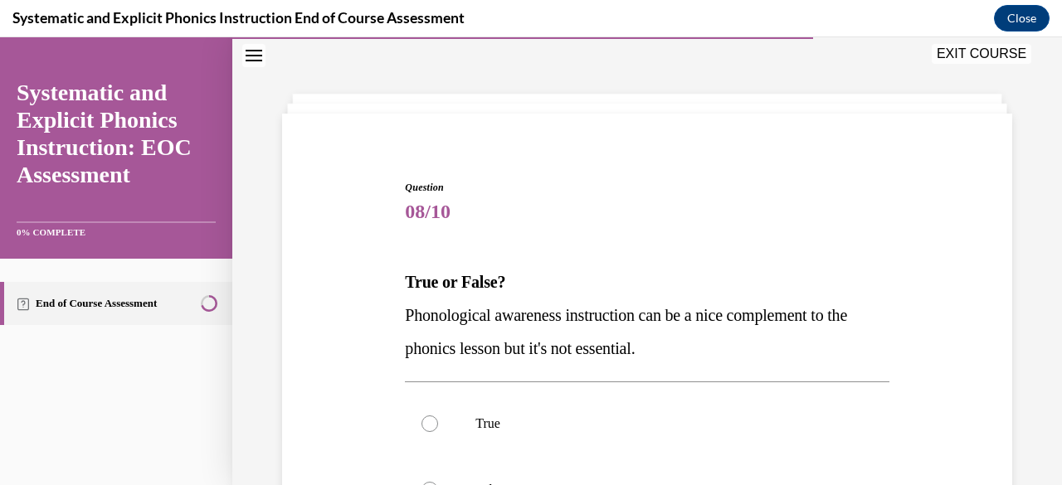
scroll to position [147, 0]
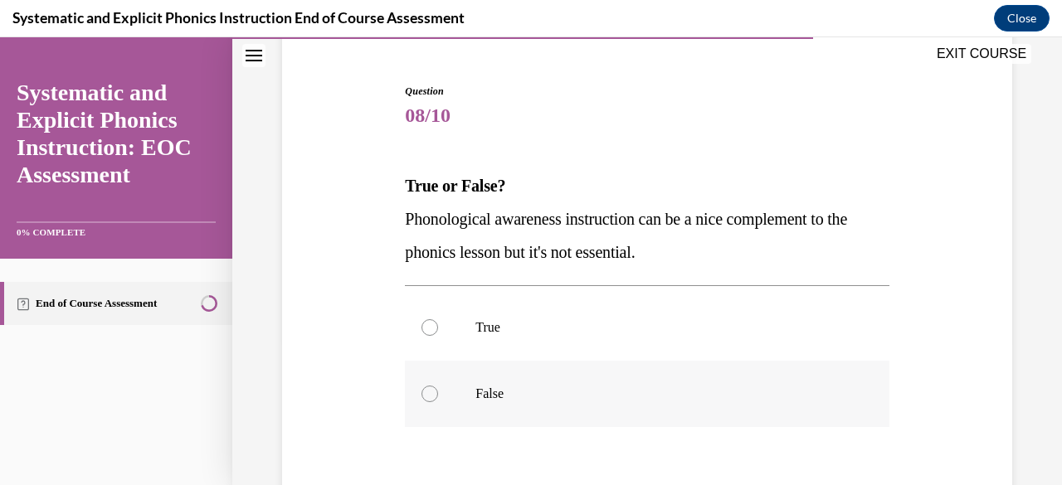
click at [548, 401] on p "False" at bounding box center [662, 394] width 372 height 17
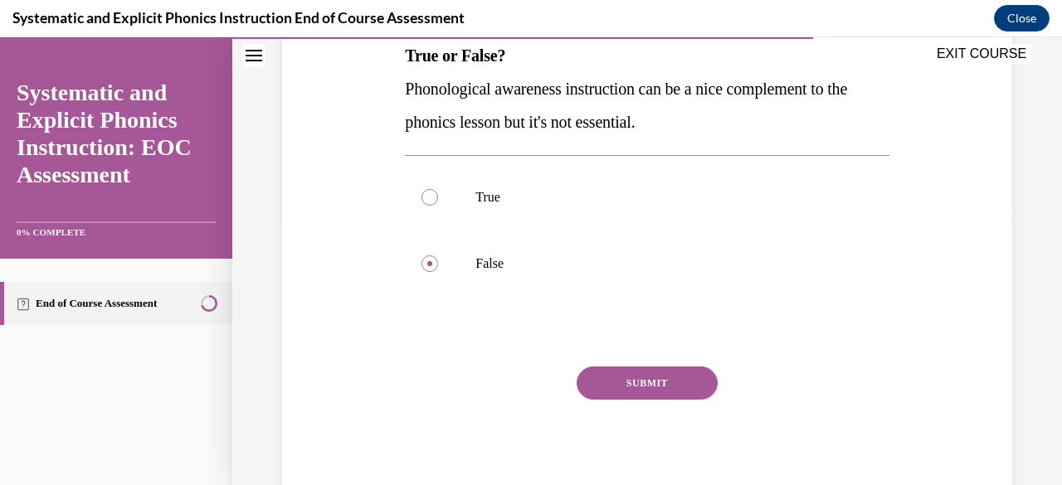
click at [610, 390] on button "SUBMIT" at bounding box center [647, 383] width 141 height 33
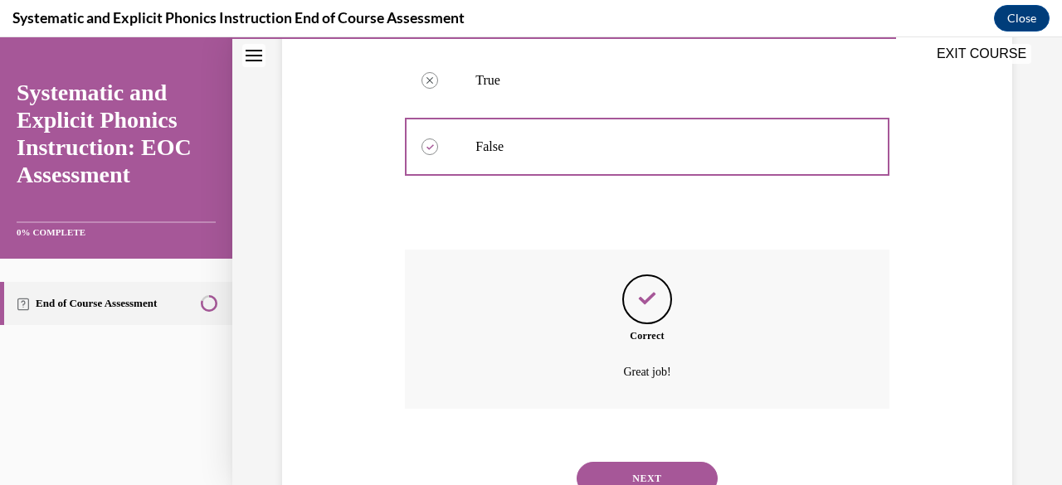
scroll to position [461, 0]
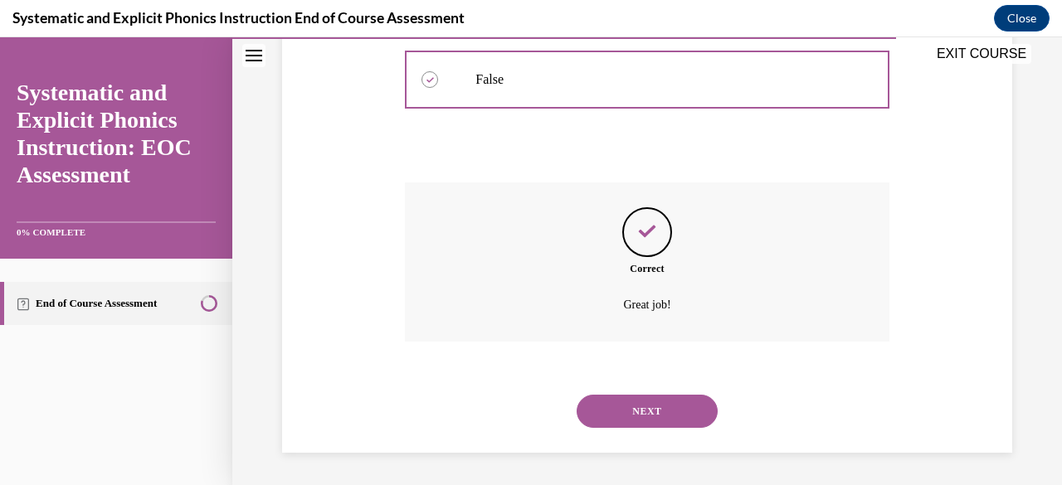
click at [637, 414] on button "NEXT" at bounding box center [647, 411] width 141 height 33
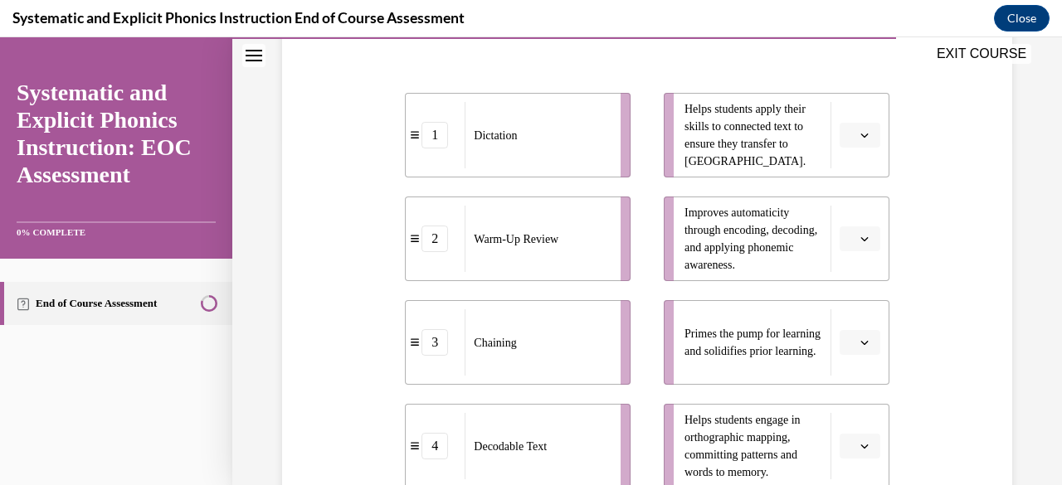
scroll to position [344, 0]
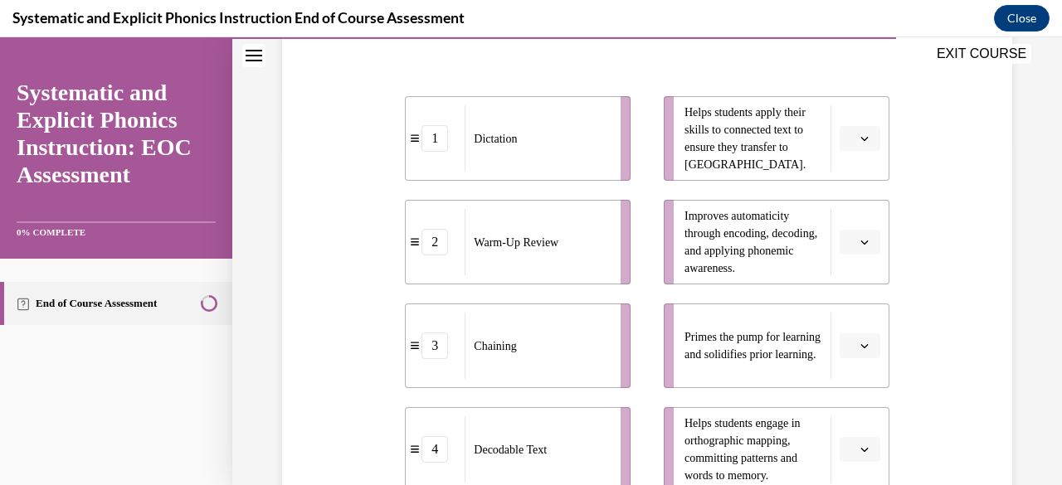
click at [861, 139] on button "button" at bounding box center [860, 138] width 41 height 25
click at [854, 310] on div "4" at bounding box center [847, 307] width 41 height 33
click at [850, 237] on span "Please select an option" at bounding box center [853, 242] width 6 height 17
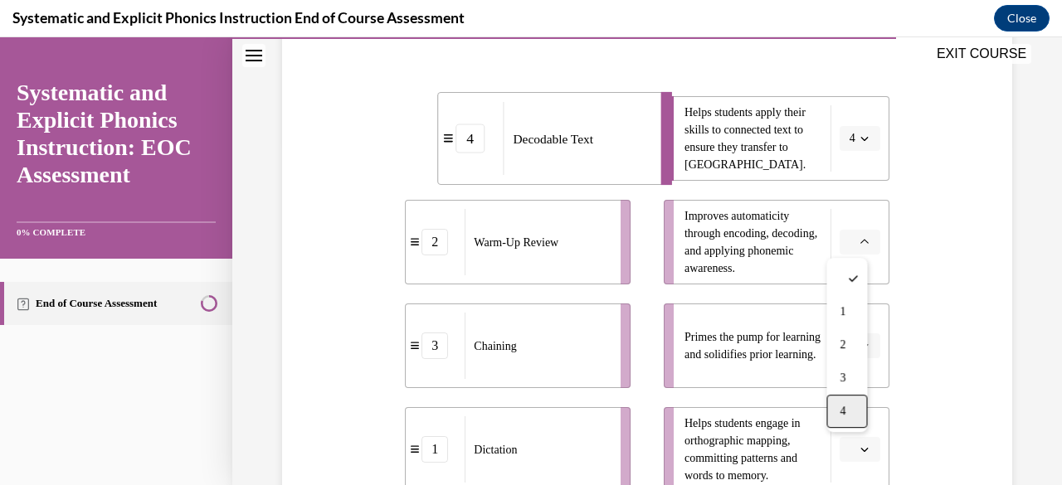
click at [845, 404] on div "4" at bounding box center [847, 411] width 41 height 33
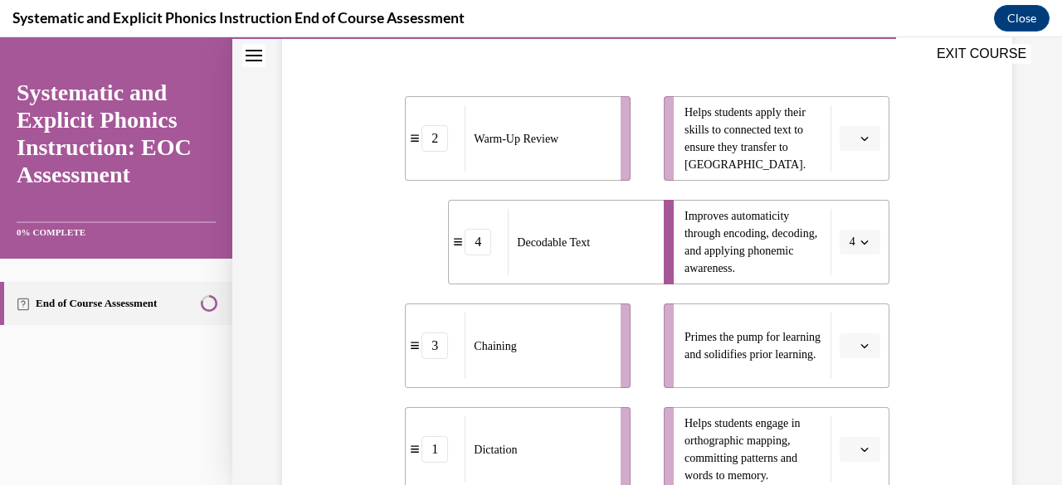
click at [848, 130] on button "button" at bounding box center [860, 138] width 41 height 25
click at [852, 300] on div "4" at bounding box center [847, 307] width 41 height 33
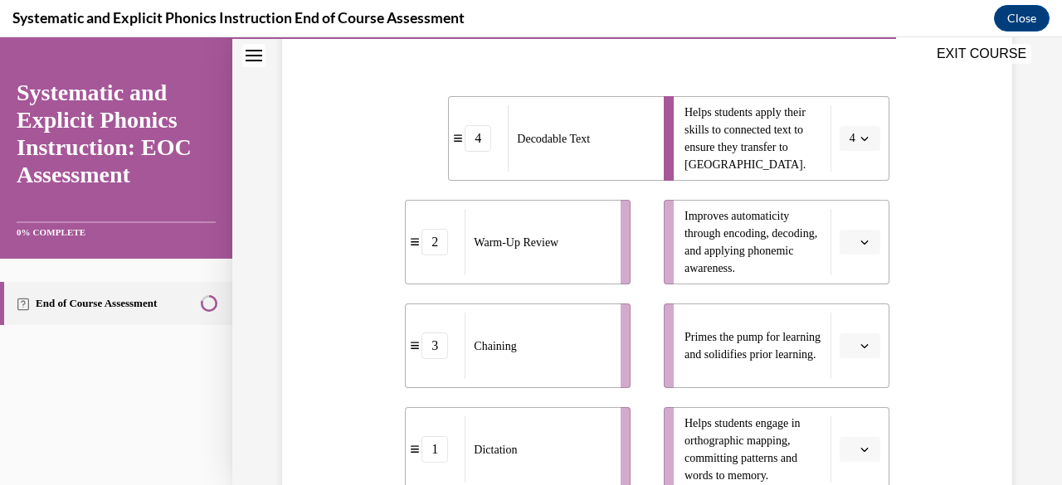
click at [859, 245] on span "button" at bounding box center [865, 243] width 12 height 12
click at [851, 373] on div "3" at bounding box center [847, 378] width 41 height 33
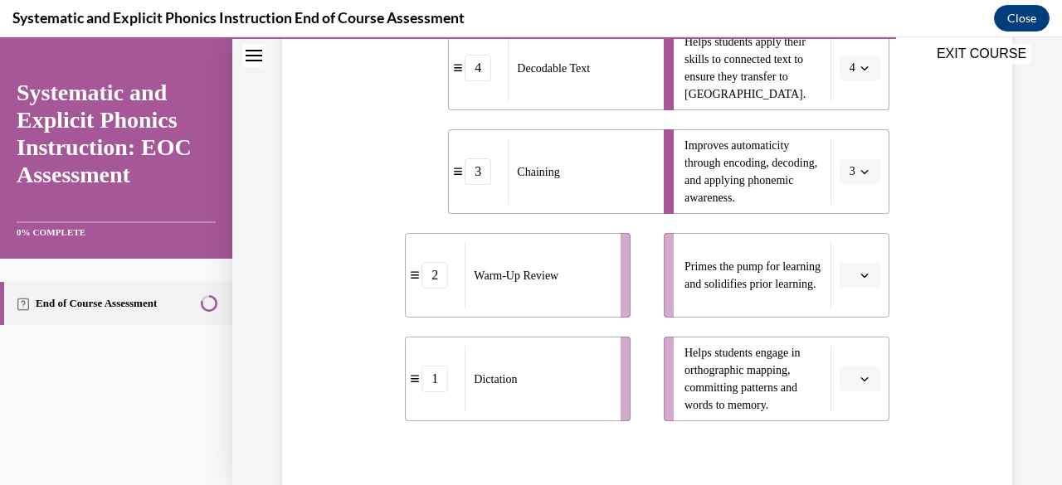
scroll to position [417, 0]
click at [847, 278] on button "button" at bounding box center [860, 273] width 41 height 25
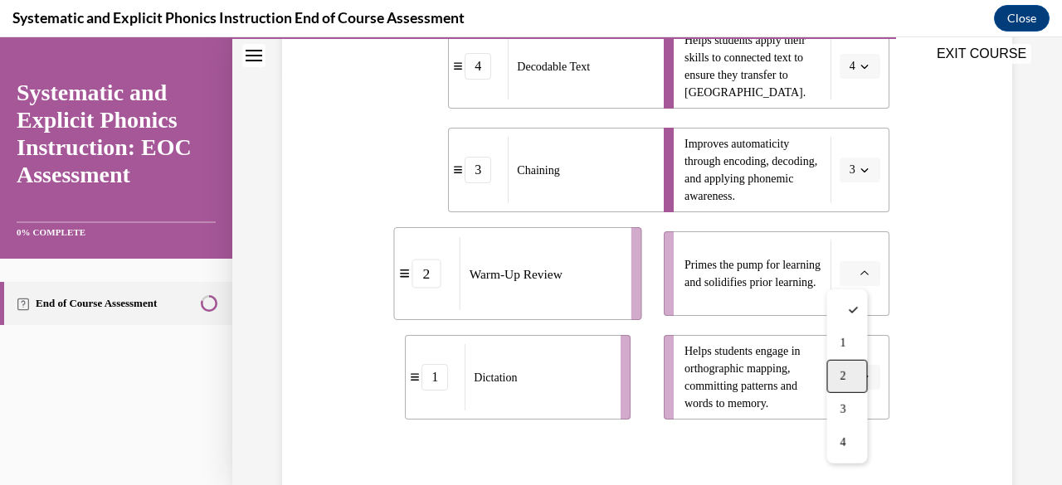
click at [856, 370] on div "2" at bounding box center [847, 376] width 41 height 33
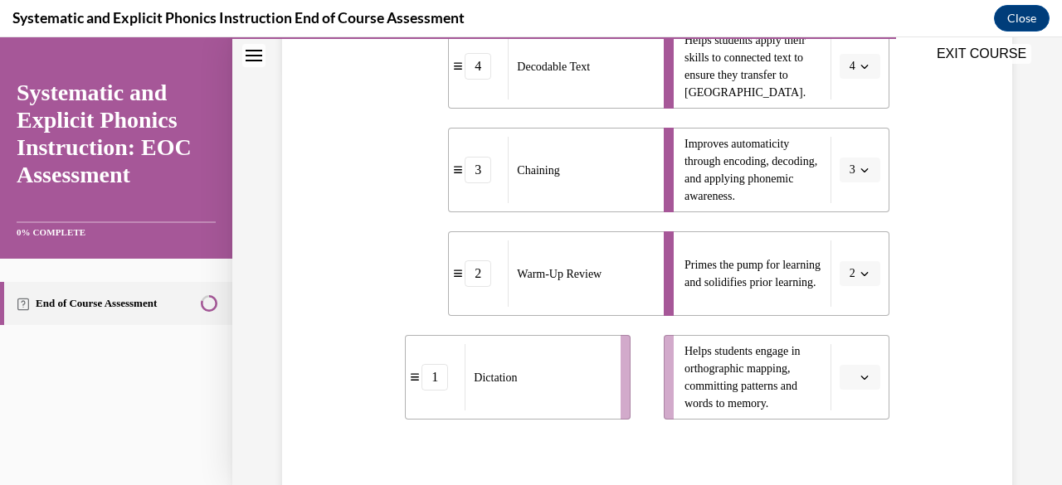
click at [861, 381] on icon "button" at bounding box center [865, 377] width 8 height 8
click at [837, 246] on div "1" at bounding box center [847, 240] width 41 height 33
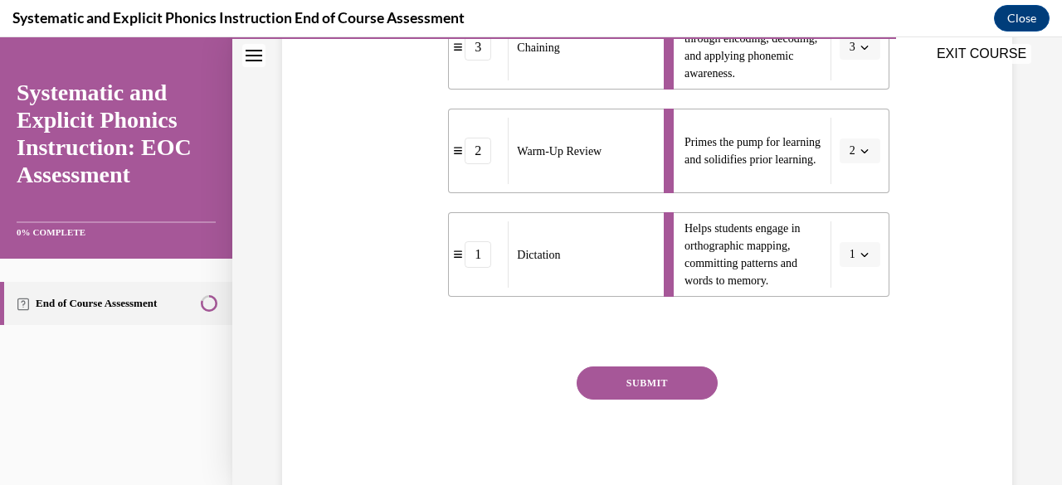
click at [654, 376] on button "SUBMIT" at bounding box center [647, 383] width 141 height 33
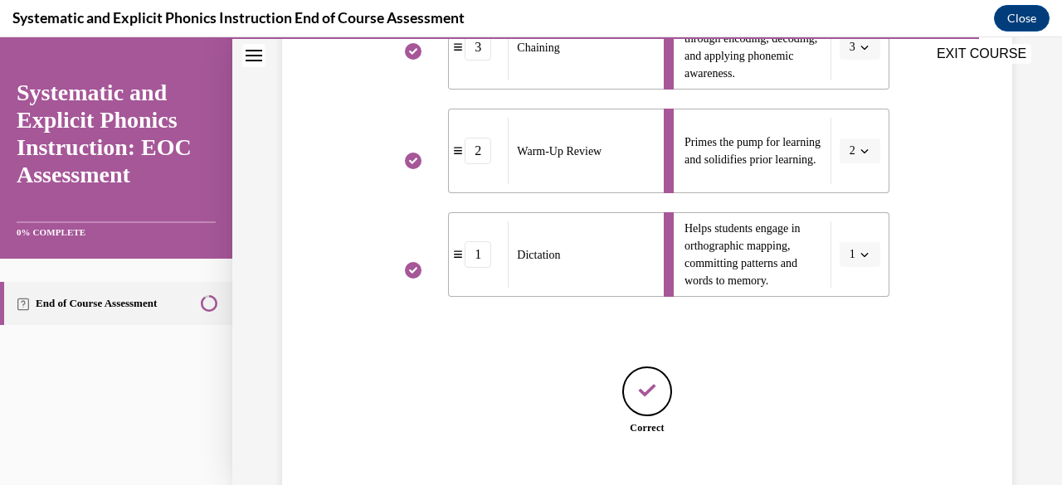
scroll to position [642, 0]
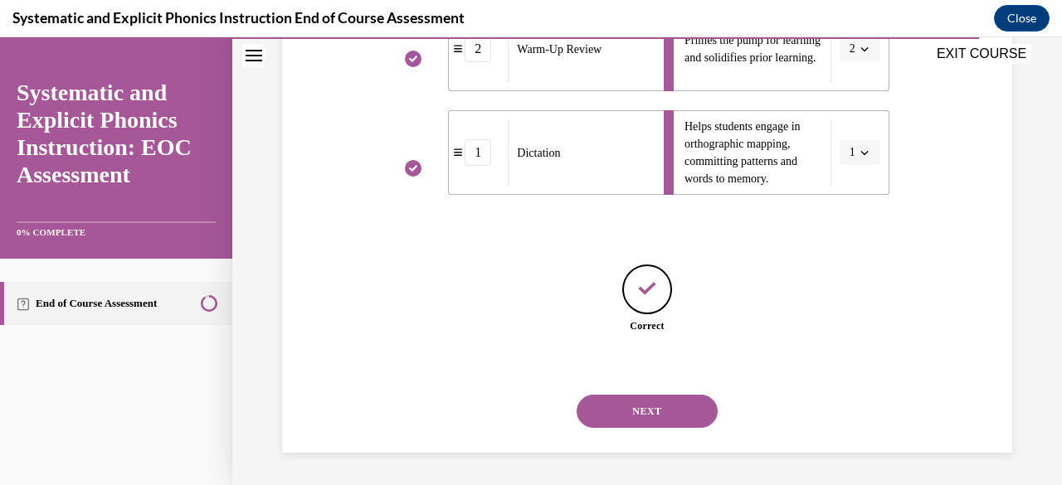
click at [643, 407] on button "NEXT" at bounding box center [647, 411] width 141 height 33
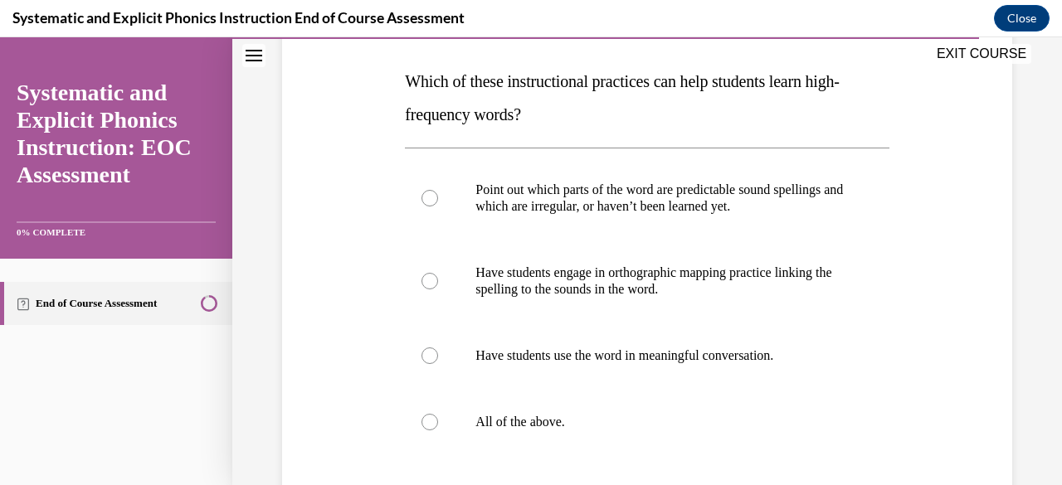
scroll to position [252, 0]
click at [697, 403] on div at bounding box center [647, 421] width 484 height 66
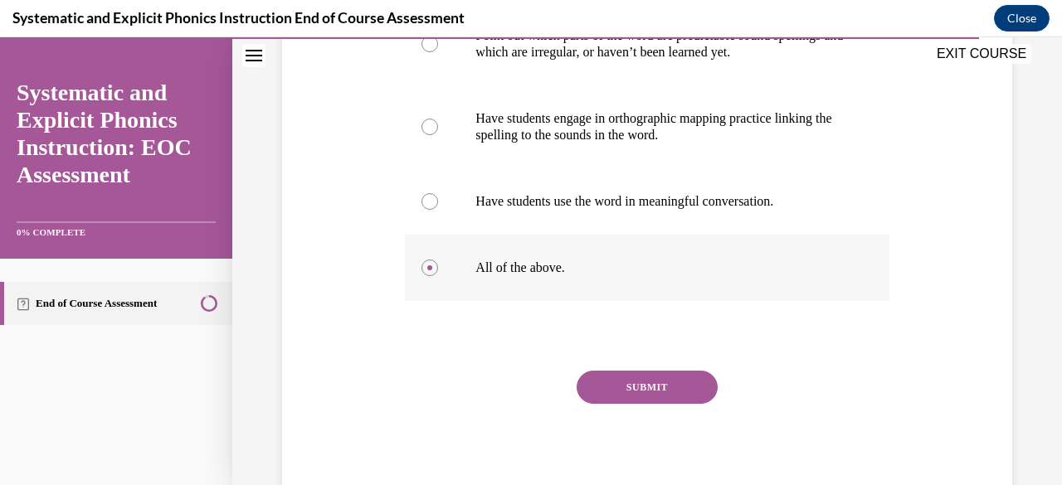
scroll to position [410, 0]
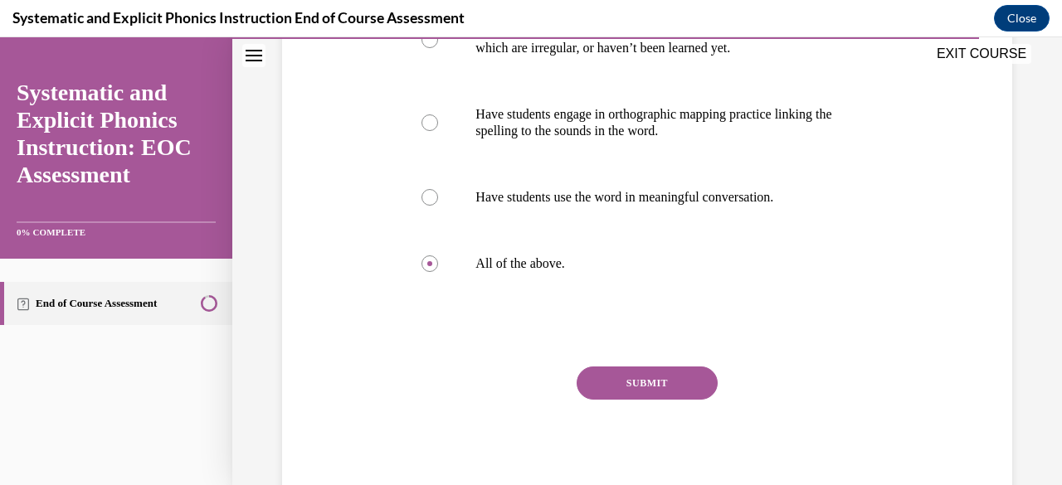
click at [635, 369] on button "SUBMIT" at bounding box center [647, 383] width 141 height 33
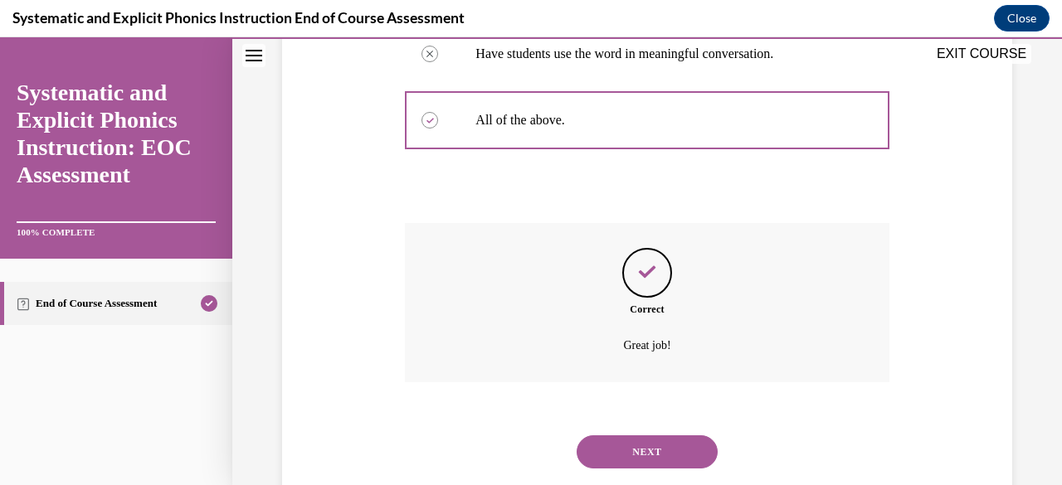
scroll to position [594, 0]
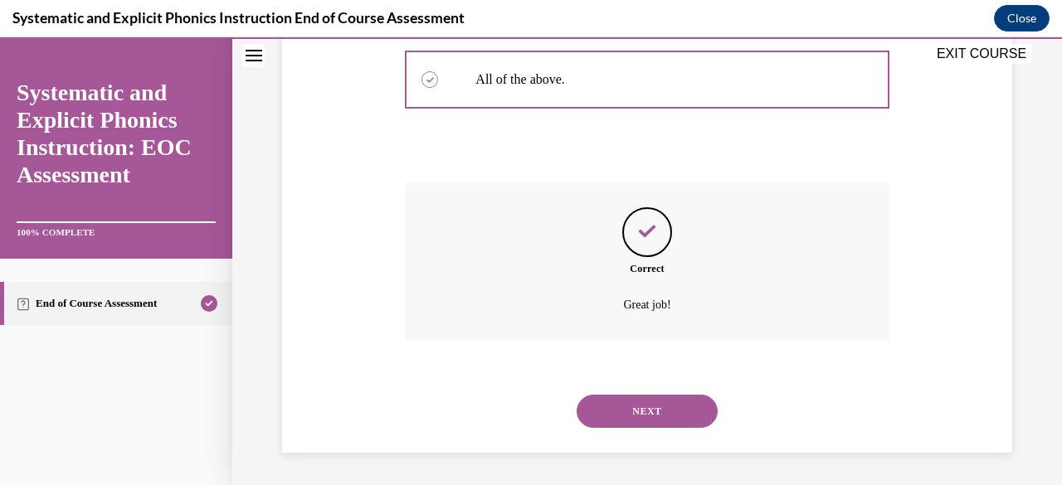
click at [652, 407] on button "NEXT" at bounding box center [647, 411] width 141 height 33
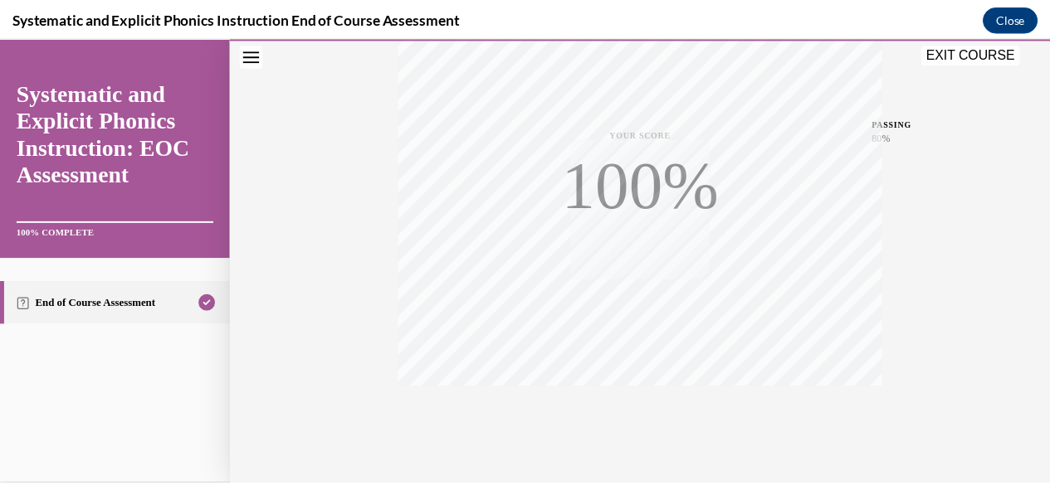
scroll to position [402, 0]
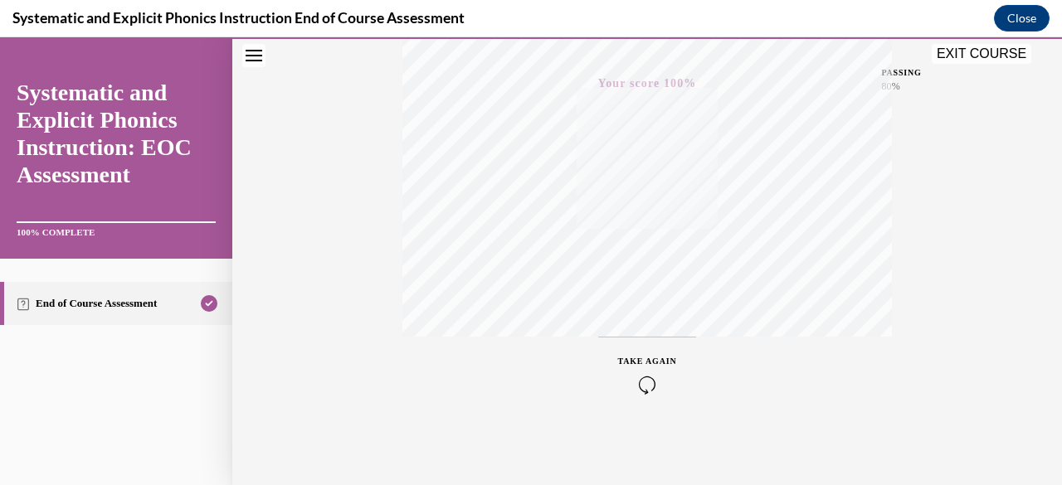
click at [959, 63] on button "EXIT COURSE" at bounding box center [982, 54] width 100 height 20
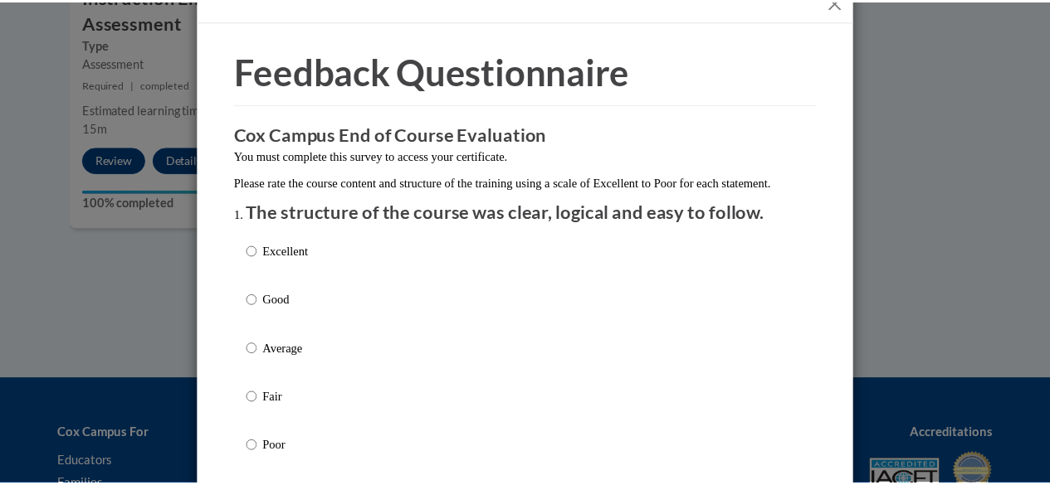
scroll to position [32, 0]
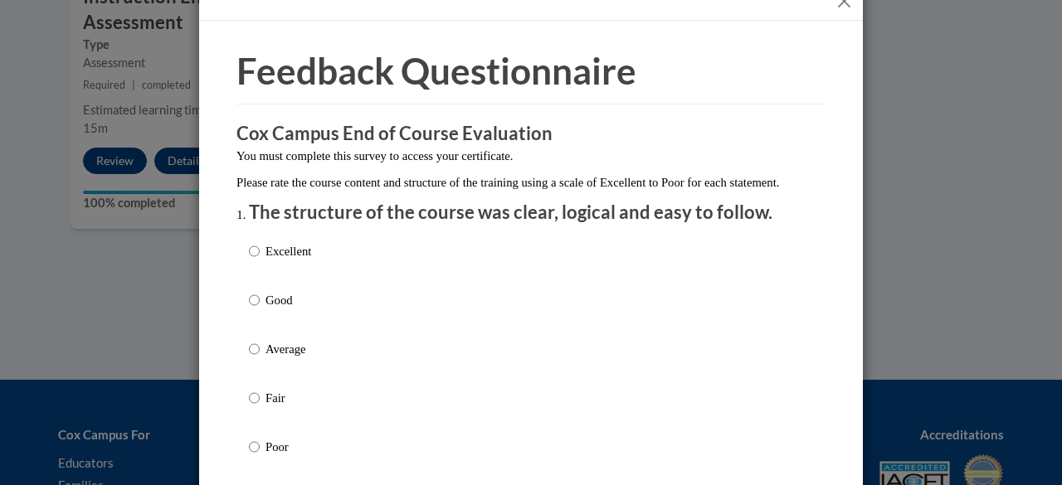
click at [840, 4] on button "Close" at bounding box center [844, 1] width 21 height 21
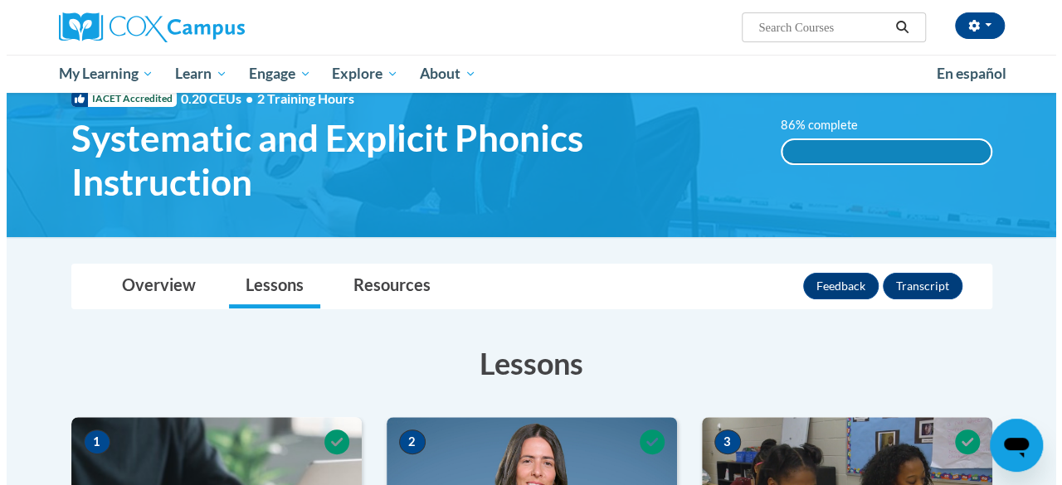
scroll to position [0, 0]
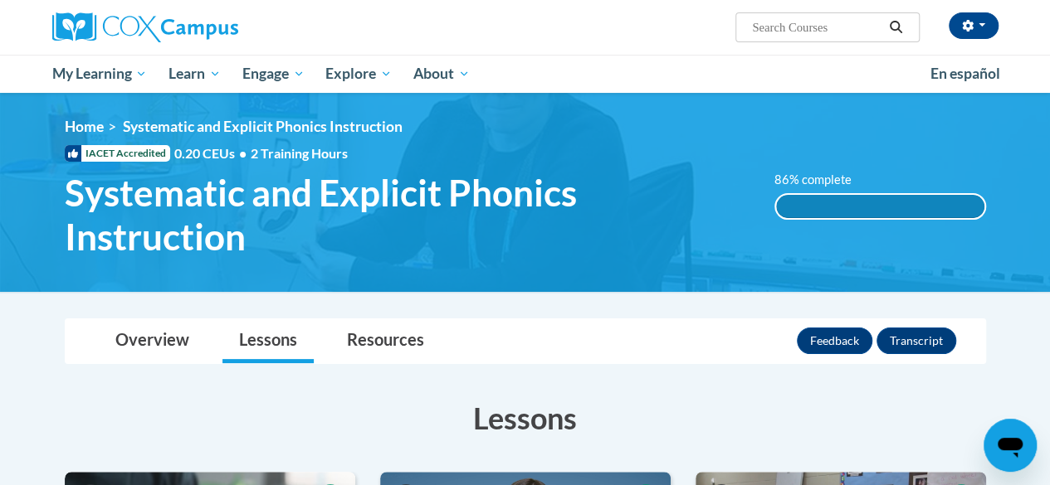
click at [897, 210] on div "86% complete" at bounding box center [880, 206] width 208 height 23
click at [832, 348] on button "Feedback" at bounding box center [835, 341] width 76 height 27
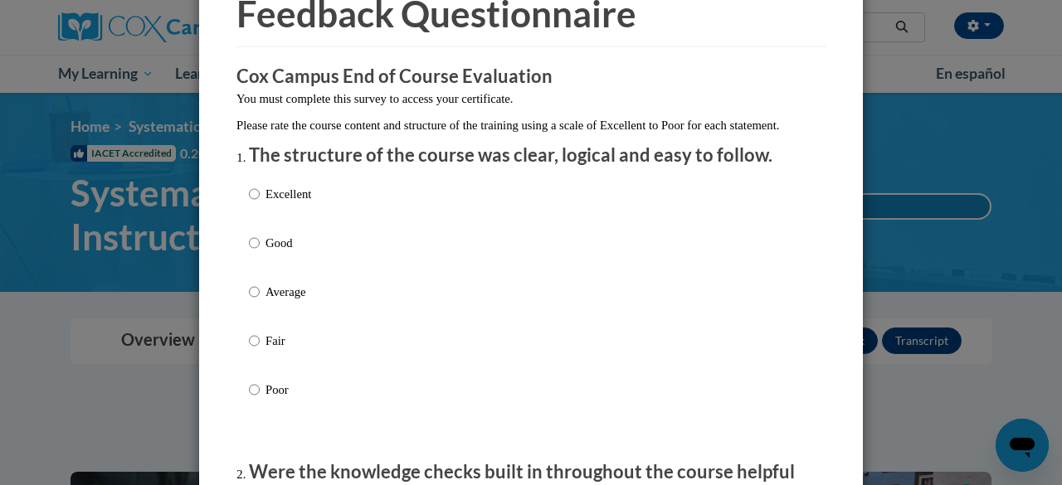
scroll to position [92, 0]
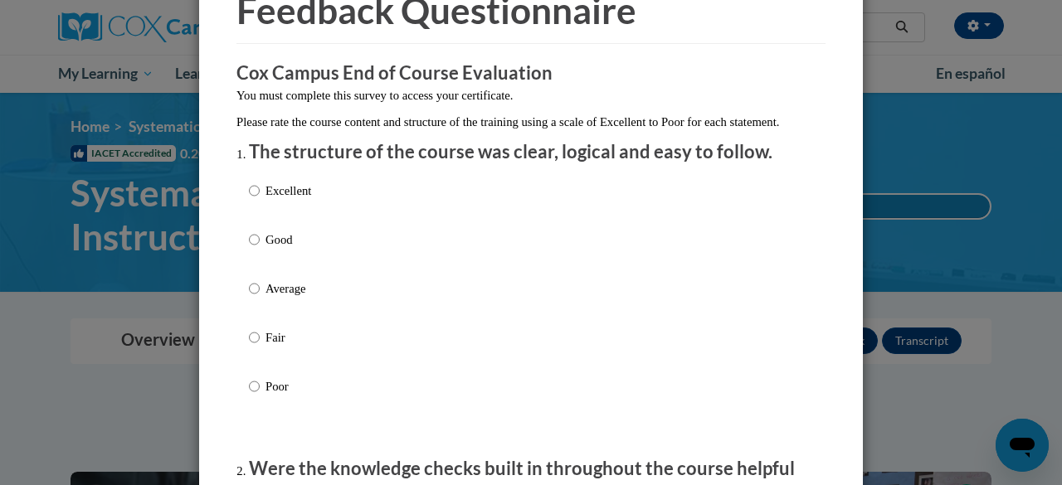
click at [344, 263] on div "Excellent Good Average Fair Poor" at bounding box center [531, 308] width 564 height 271
click at [271, 249] on p "Good" at bounding box center [289, 240] width 46 height 18
click at [260, 249] on input "Good" at bounding box center [254, 240] width 11 height 18
radio input "true"
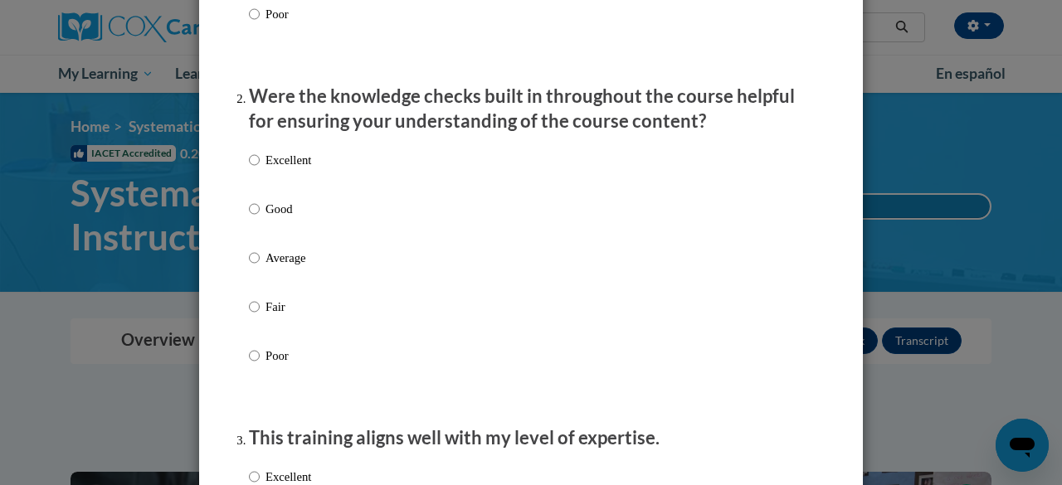
scroll to position [466, 0]
click at [261, 235] on label "Good" at bounding box center [280, 221] width 62 height 45
click at [260, 217] on input "Good" at bounding box center [254, 208] width 11 height 18
radio input "true"
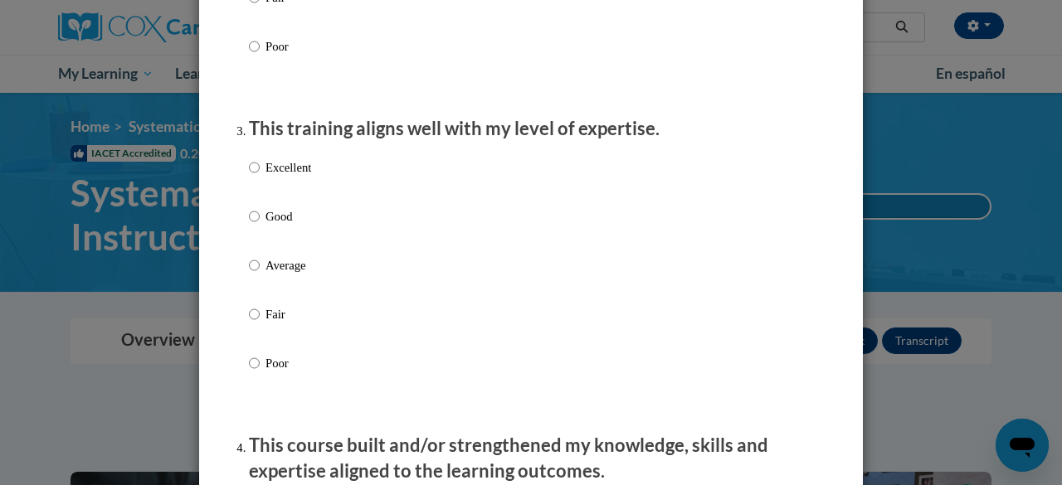
click at [266, 226] on p "Good" at bounding box center [289, 216] width 46 height 18
click at [260, 226] on input "Good" at bounding box center [254, 216] width 11 height 18
radio input "true"
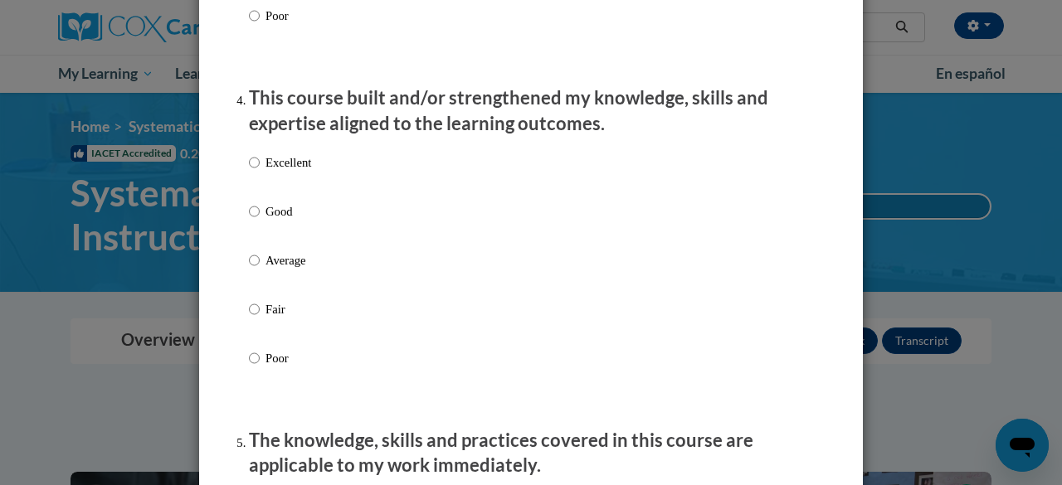
click at [266, 221] on p "Good" at bounding box center [289, 211] width 46 height 18
click at [260, 221] on input "Good" at bounding box center [254, 211] width 11 height 18
radio input "true"
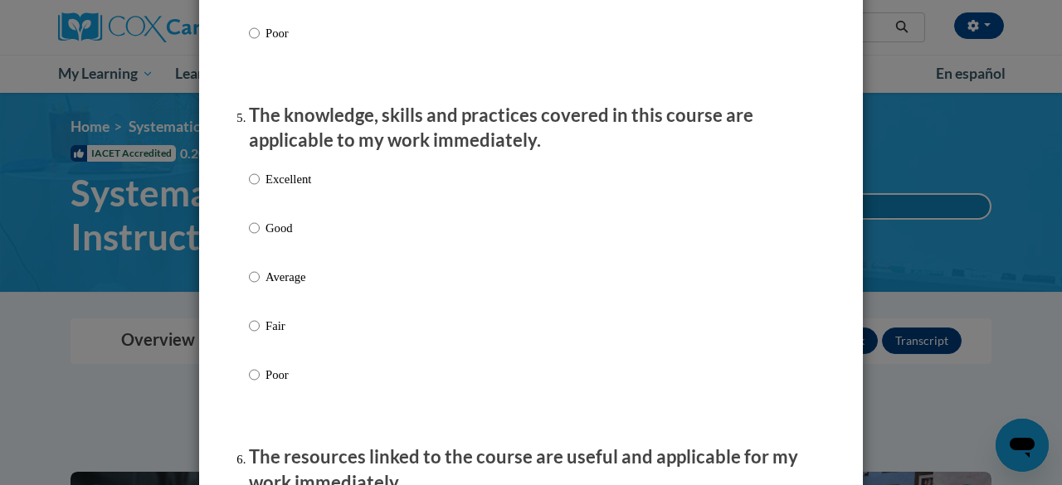
click at [266, 235] on p "Good" at bounding box center [289, 228] width 46 height 18
click at [260, 235] on input "Good" at bounding box center [254, 228] width 11 height 18
radio input "true"
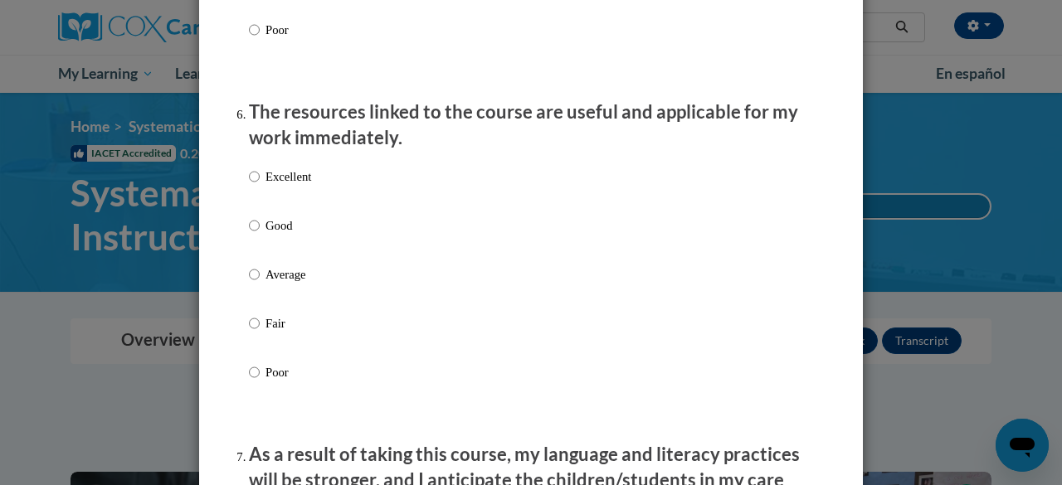
click at [266, 235] on p "Good" at bounding box center [289, 226] width 46 height 18
click at [260, 235] on input "Good" at bounding box center [254, 226] width 11 height 18
radio input "true"
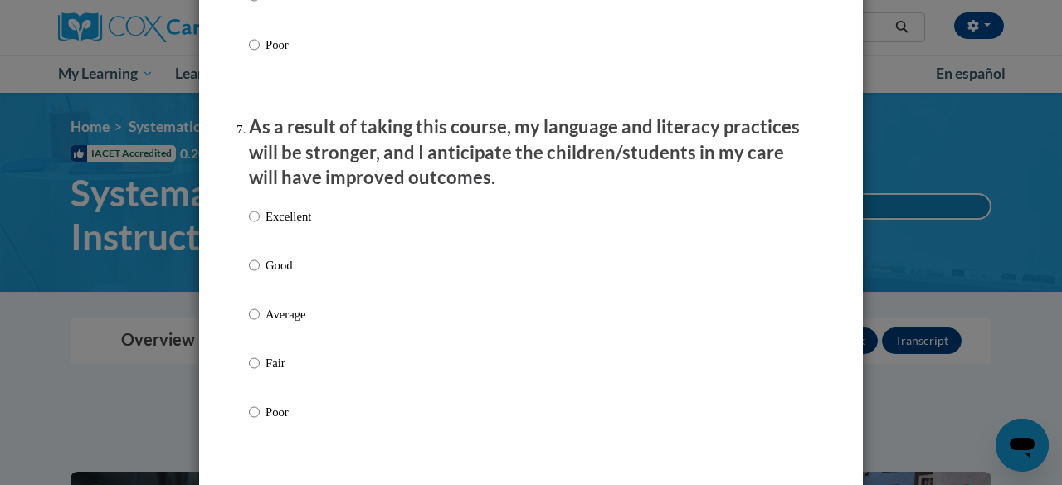
scroll to position [2141, 0]
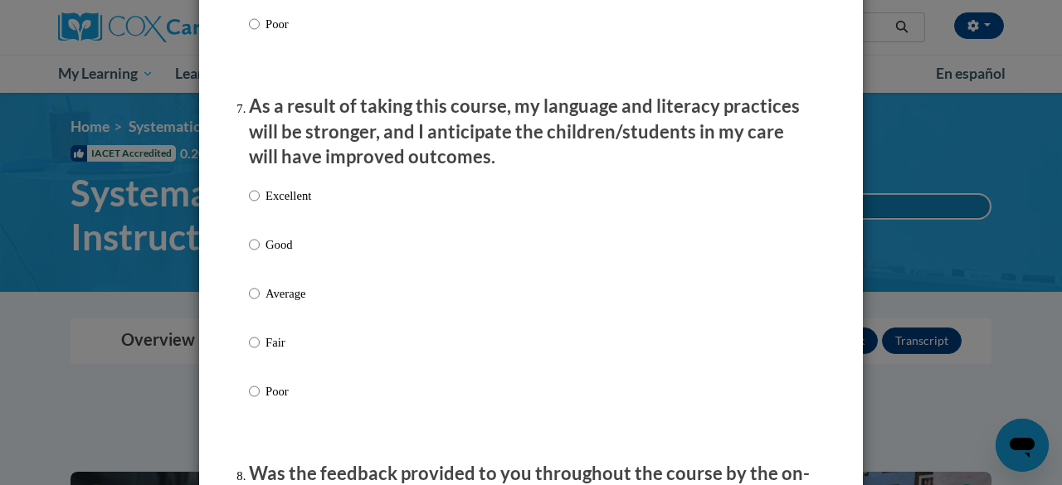
click at [259, 248] on div "Excellent Good Average Fair Poor" at bounding box center [280, 306] width 62 height 257
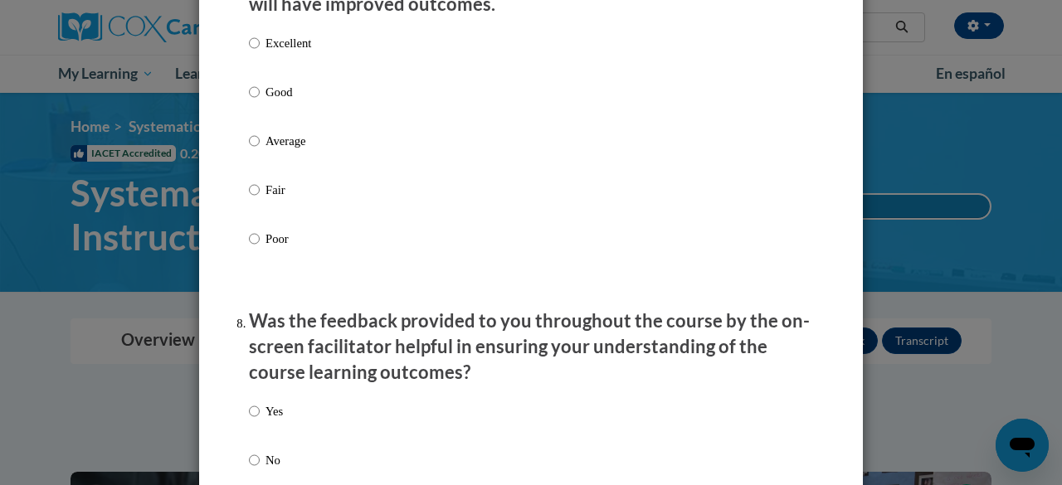
scroll to position [2293, 0]
click at [266, 151] on p "Average" at bounding box center [289, 142] width 46 height 18
click at [260, 151] on input "Average" at bounding box center [254, 142] width 11 height 18
radio input "true"
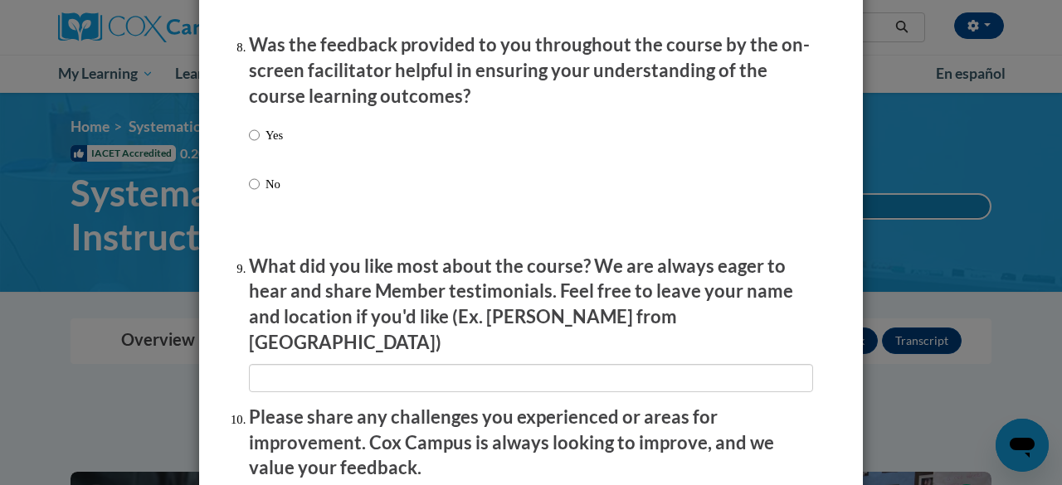
scroll to position [2583, 0]
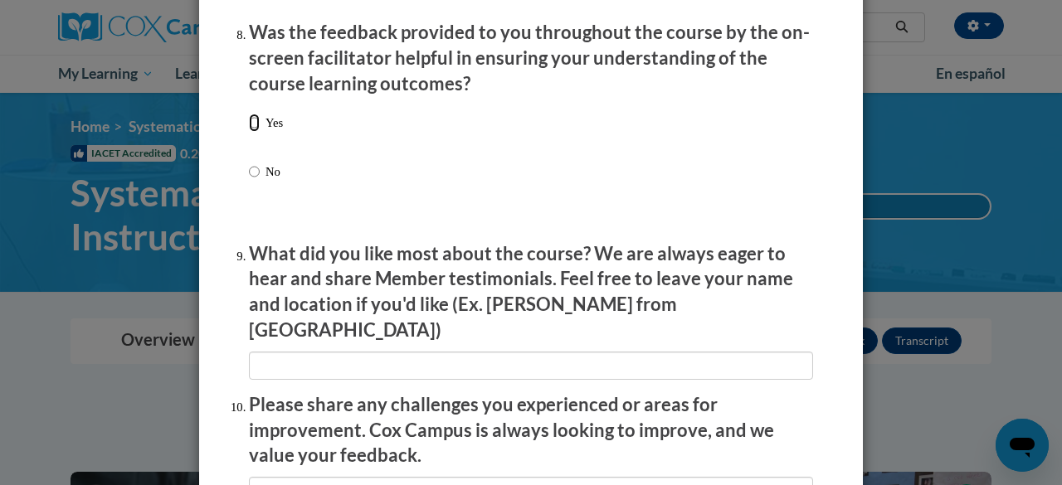
click at [251, 130] on input "Yes" at bounding box center [254, 123] width 11 height 18
radio input "true"
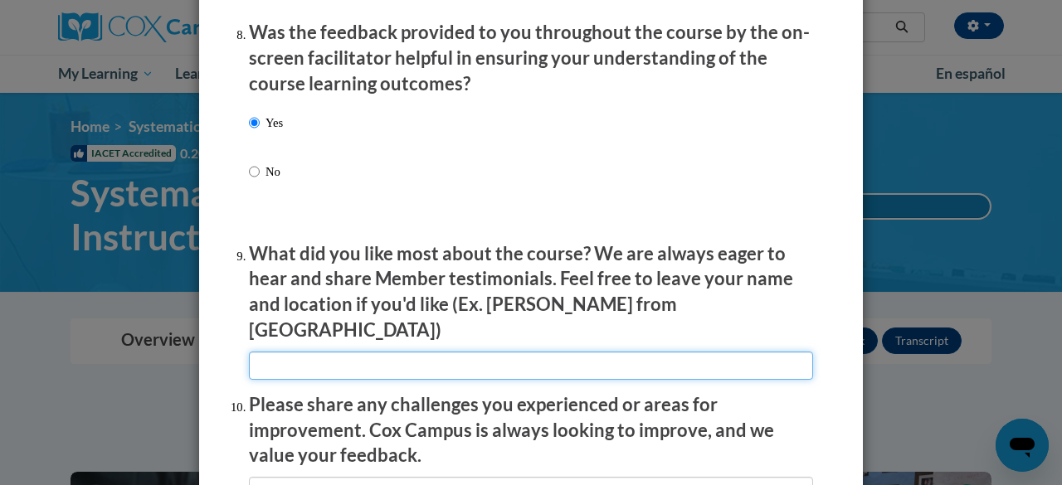
click at [322, 358] on input "textbox" at bounding box center [531, 366] width 564 height 28
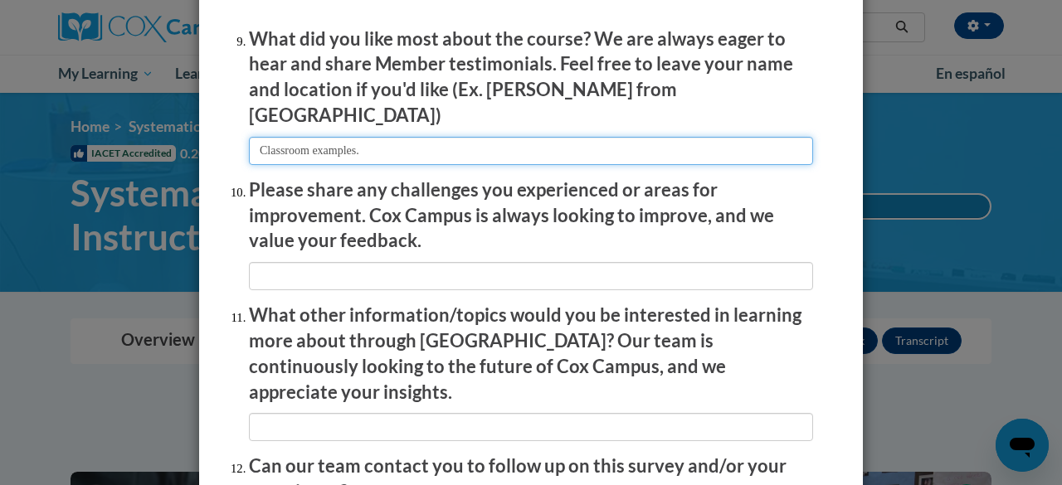
scroll to position [2798, 0]
type input "Classroom examples."
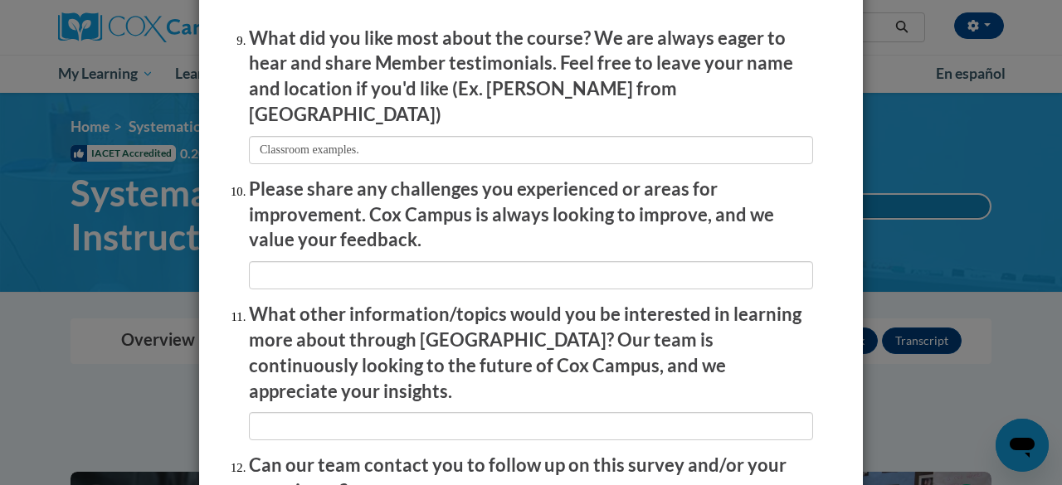
click at [327, 244] on li "Please share any challenges you experienced or areas for improvement. Cox Campu…" at bounding box center [531, 233] width 564 height 113
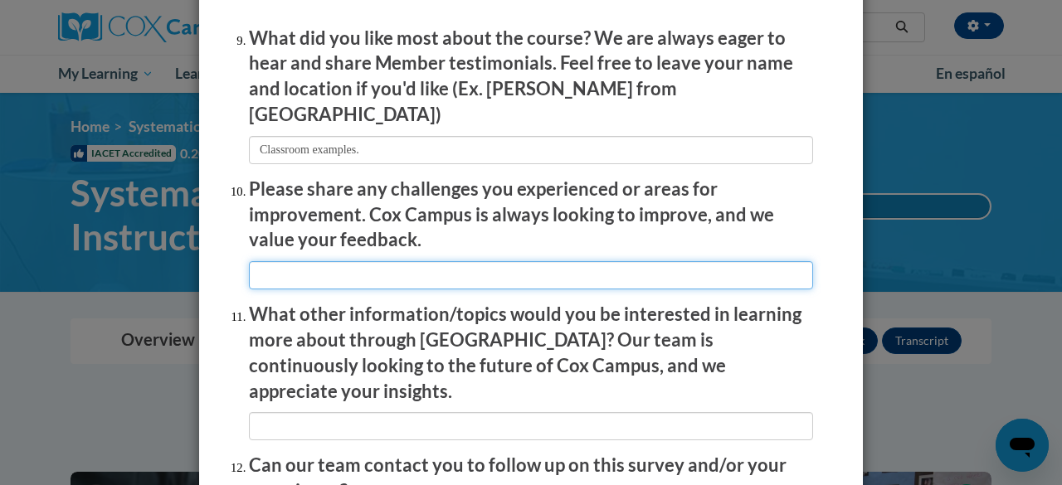
click at [325, 261] on input "textbox" at bounding box center [531, 275] width 564 height 28
type input "N/A"
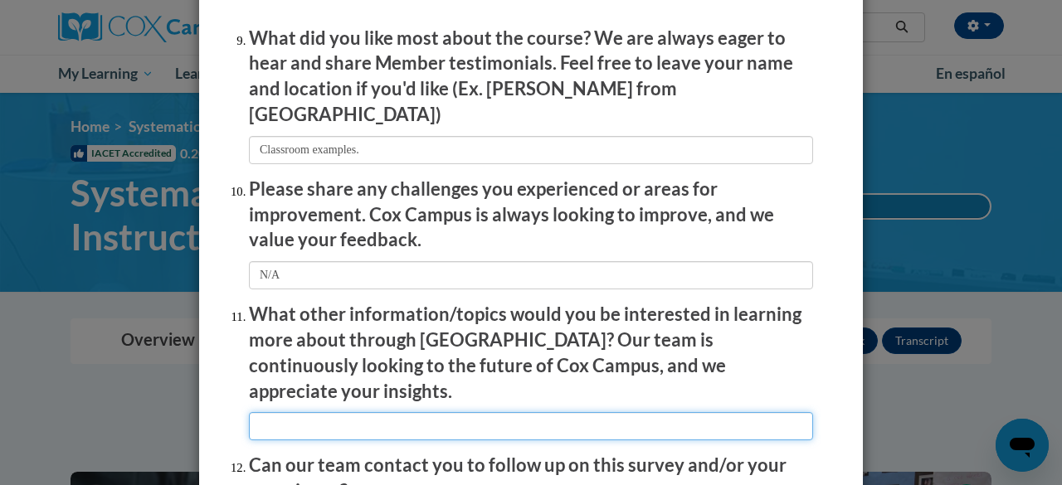
click at [279, 412] on input "textbox" at bounding box center [531, 426] width 564 height 28
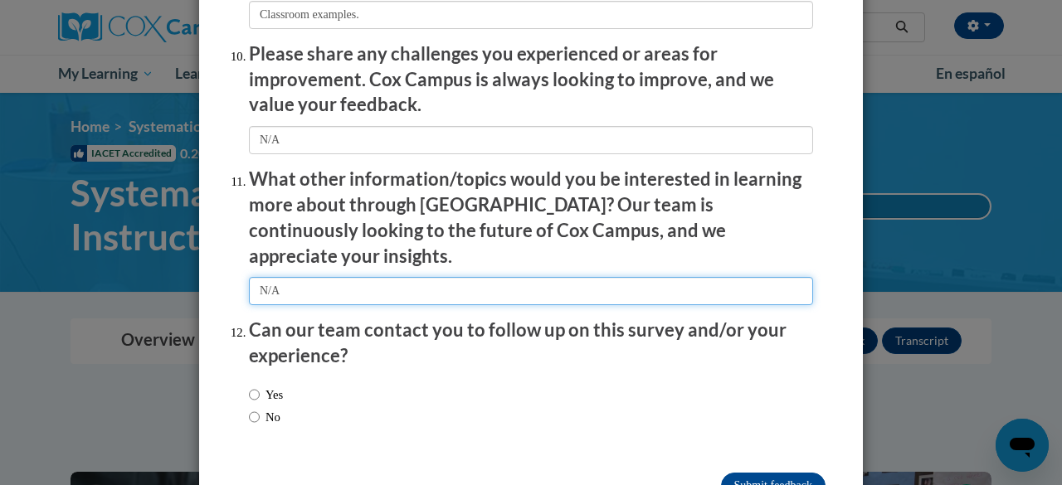
scroll to position [2965, 0]
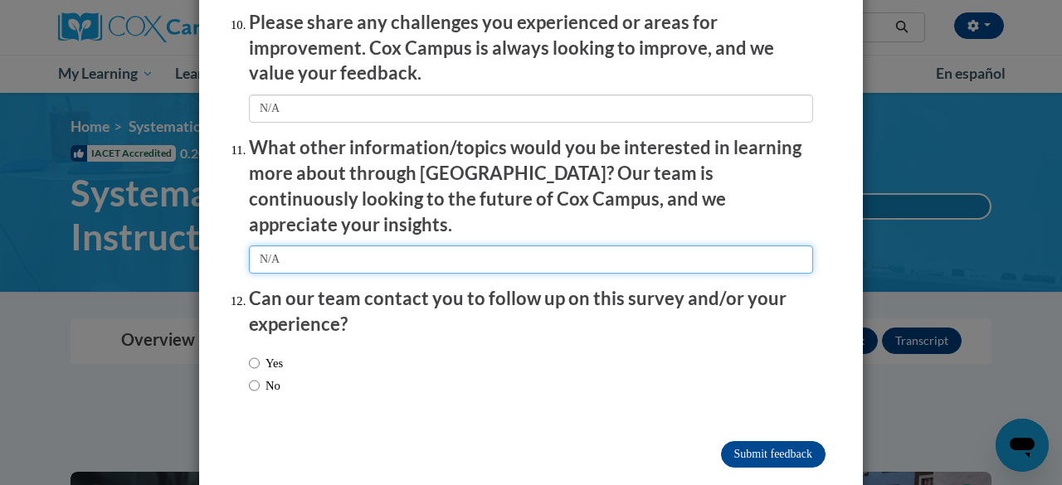
type input "N/A"
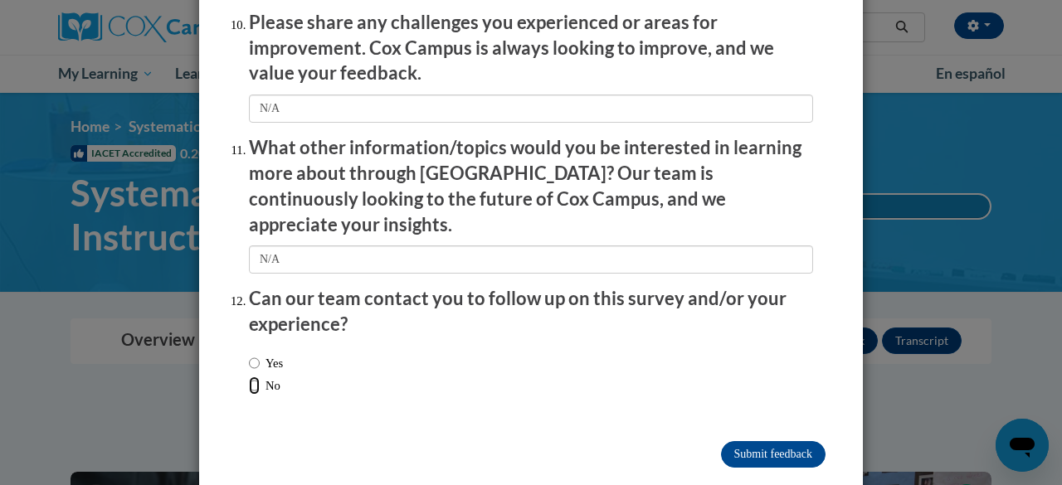
click at [249, 377] on input "No" at bounding box center [254, 386] width 11 height 18
radio input "true"
click at [768, 442] on input "Submit feedback" at bounding box center [773, 455] width 105 height 27
